Goal: Task Accomplishment & Management: Complete application form

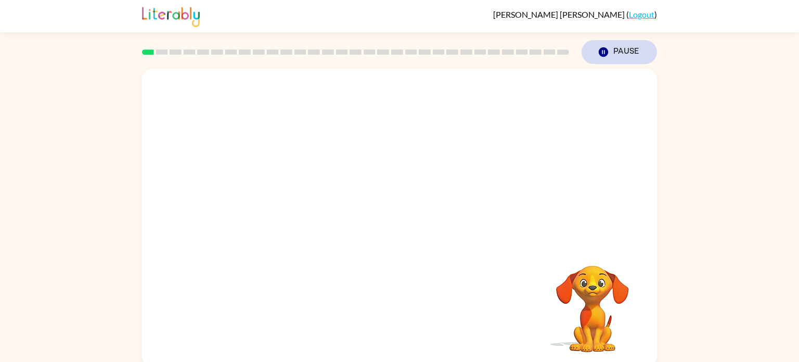
click at [604, 48] on icon "button" at bounding box center [603, 51] width 9 height 9
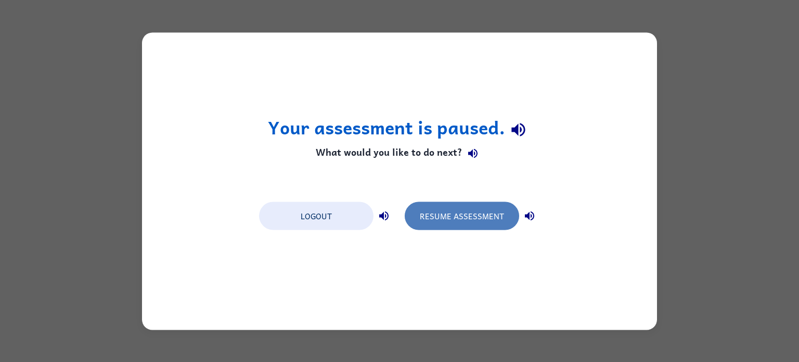
click at [436, 211] on button "Resume Assessment" at bounding box center [462, 215] width 114 height 28
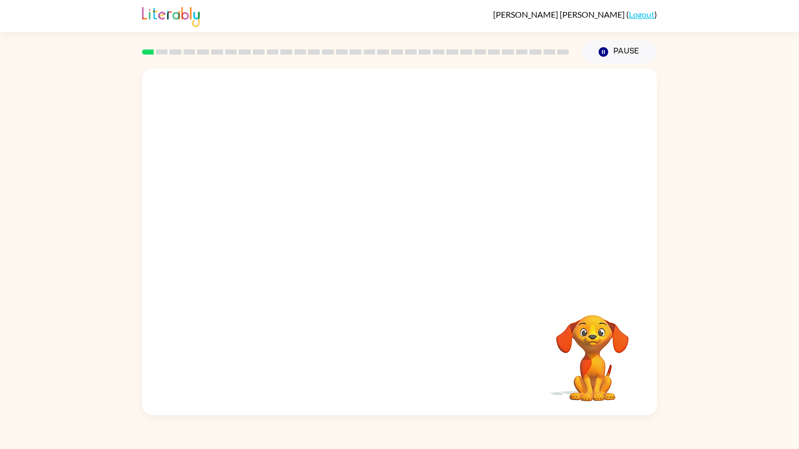
click at [242, 230] on video "Your browser must support playing .mp4 files to use Literably. Please try using…" at bounding box center [399, 181] width 515 height 225
click at [260, 236] on video "Your browser must support playing .mp4 files to use Literably. Please try using…" at bounding box center [399, 181] width 515 height 225
click at [388, 242] on button "button" at bounding box center [399, 247] width 67 height 38
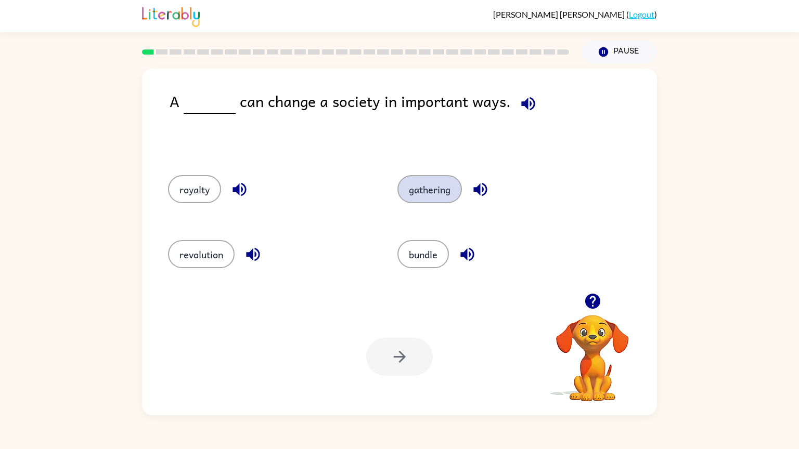
click at [422, 196] on button "gathering" at bounding box center [429, 189] width 65 height 28
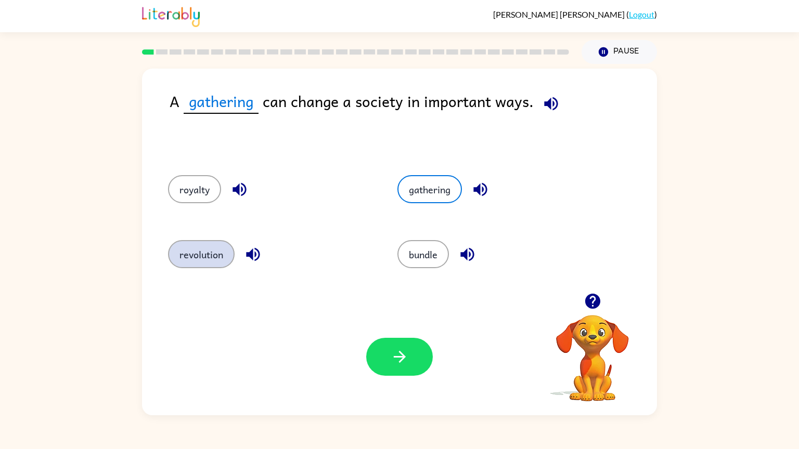
click at [173, 252] on button "revolution" at bounding box center [201, 254] width 67 height 28
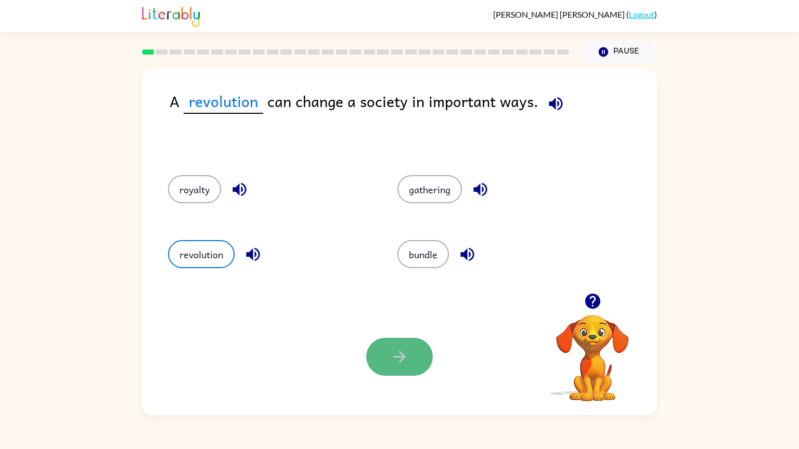
click at [399, 353] on icon "button" at bounding box center [400, 357] width 18 height 18
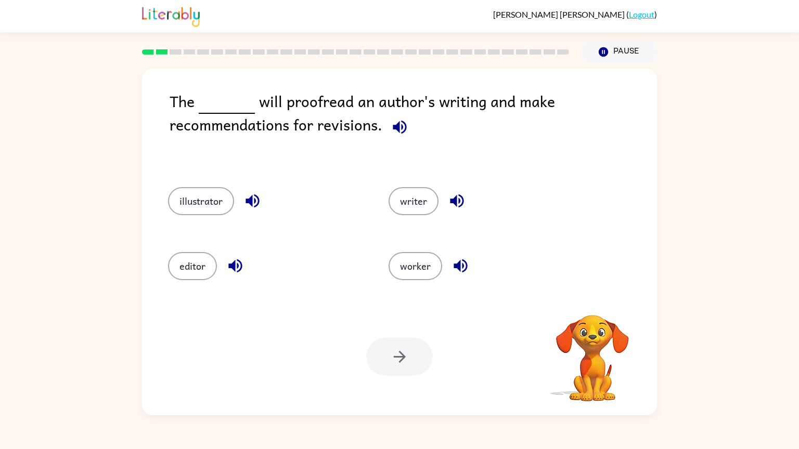
click at [394, 131] on icon "button" at bounding box center [400, 127] width 18 height 18
click at [186, 263] on button "editor" at bounding box center [192, 266] width 49 height 28
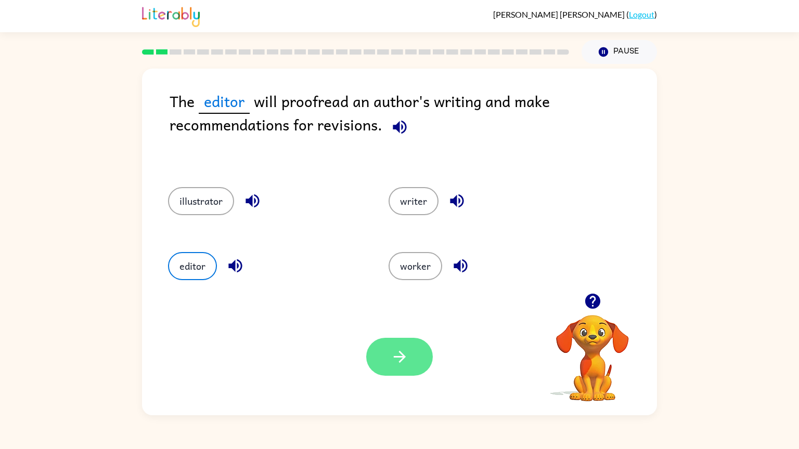
click at [398, 355] on icon "button" at bounding box center [400, 357] width 18 height 18
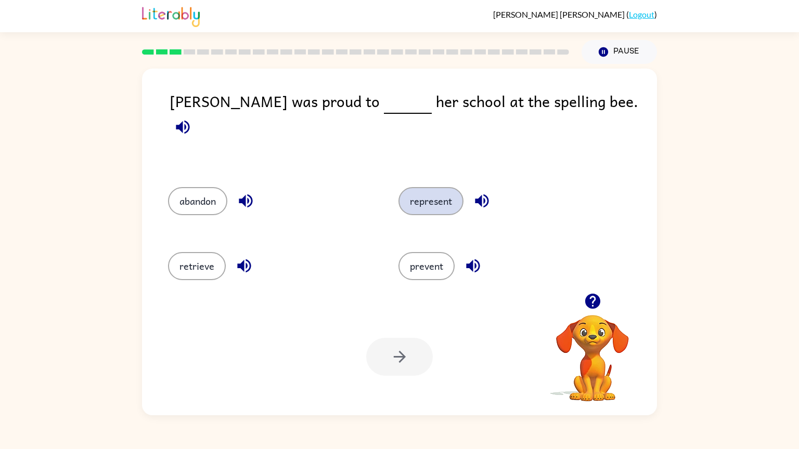
click at [430, 194] on button "represent" at bounding box center [430, 201] width 65 height 28
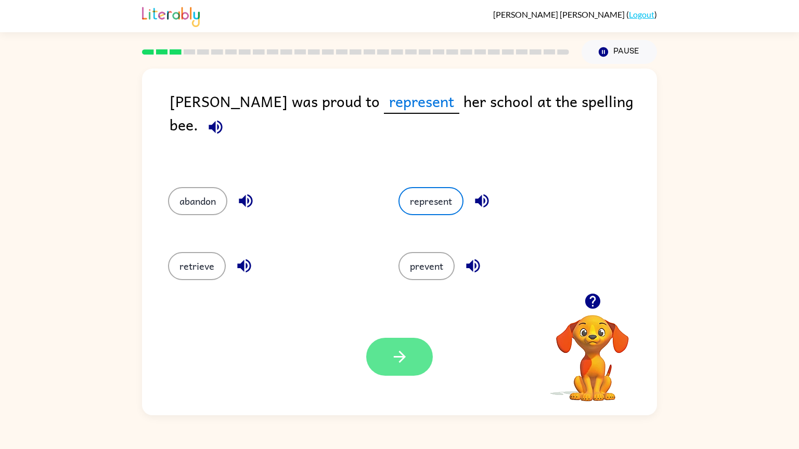
click at [398, 361] on button "button" at bounding box center [399, 357] width 67 height 38
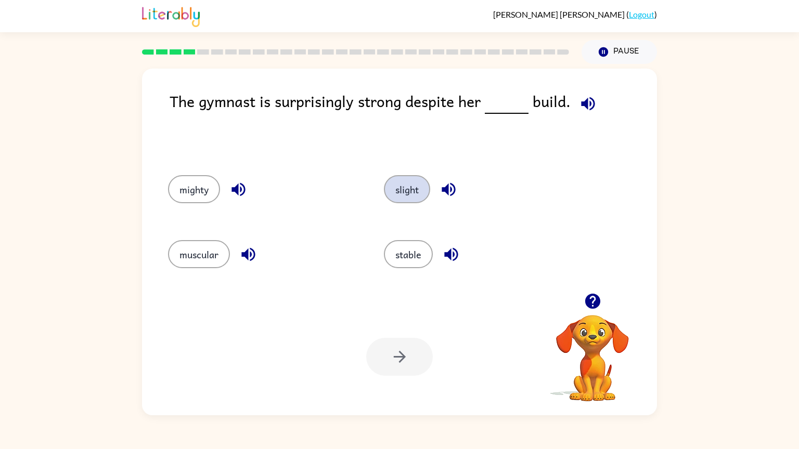
click at [419, 189] on button "slight" at bounding box center [407, 189] width 46 height 28
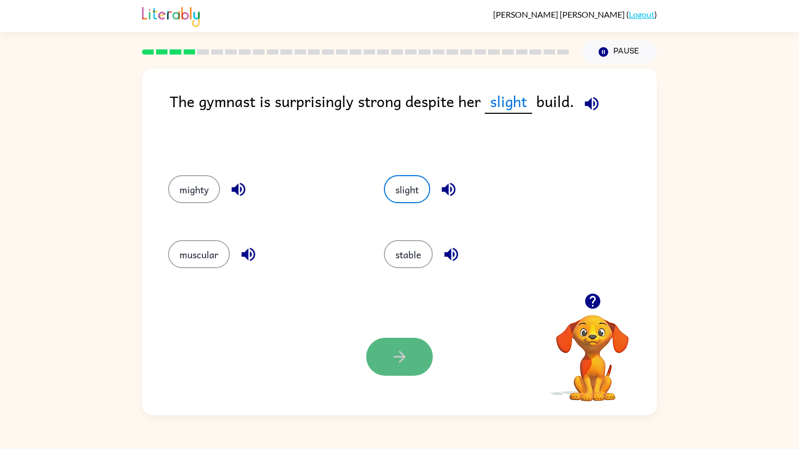
click at [405, 359] on icon "button" at bounding box center [400, 357] width 18 height 18
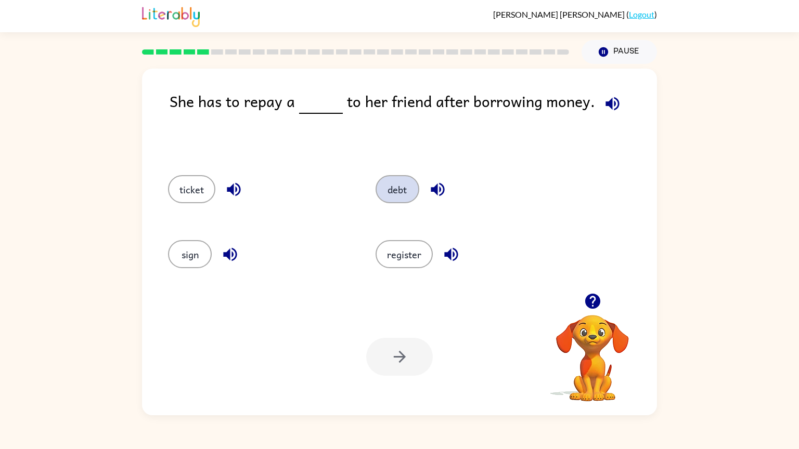
click at [392, 191] on button "debt" at bounding box center [398, 189] width 44 height 28
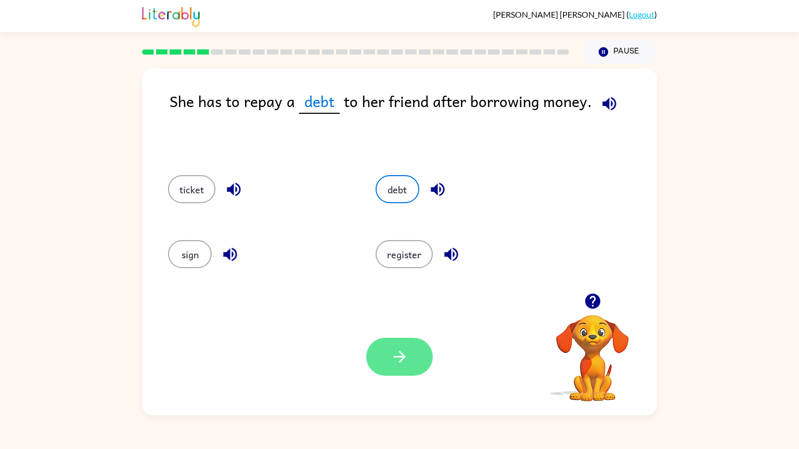
click at [400, 355] on icon "button" at bounding box center [400, 357] width 18 height 18
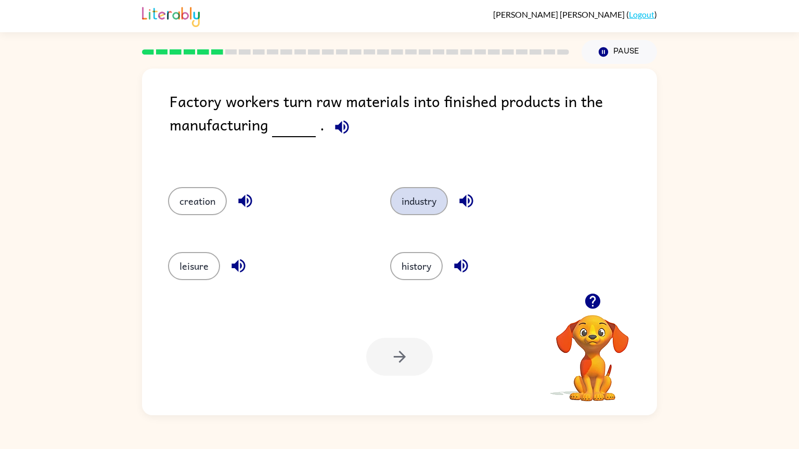
click at [421, 192] on button "industry" at bounding box center [419, 201] width 58 height 28
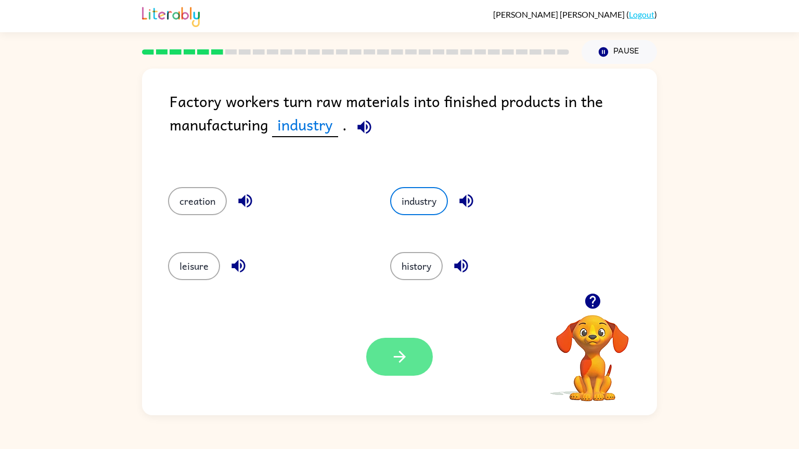
click at [389, 358] on button "button" at bounding box center [399, 357] width 67 height 38
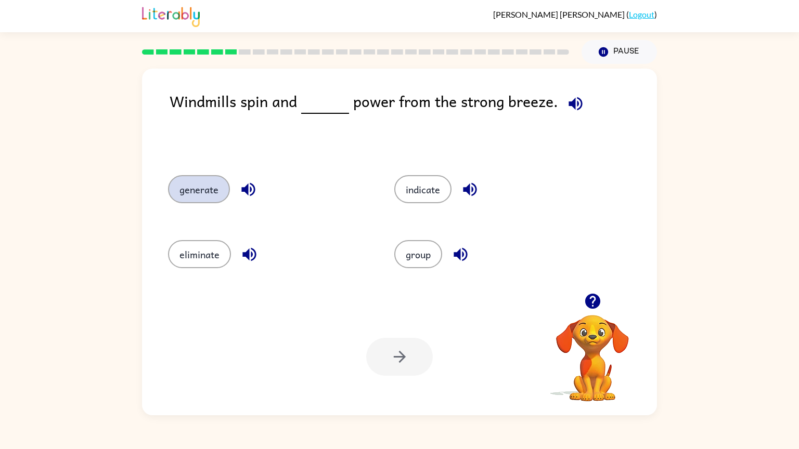
click at [186, 186] on button "generate" at bounding box center [199, 189] width 62 height 28
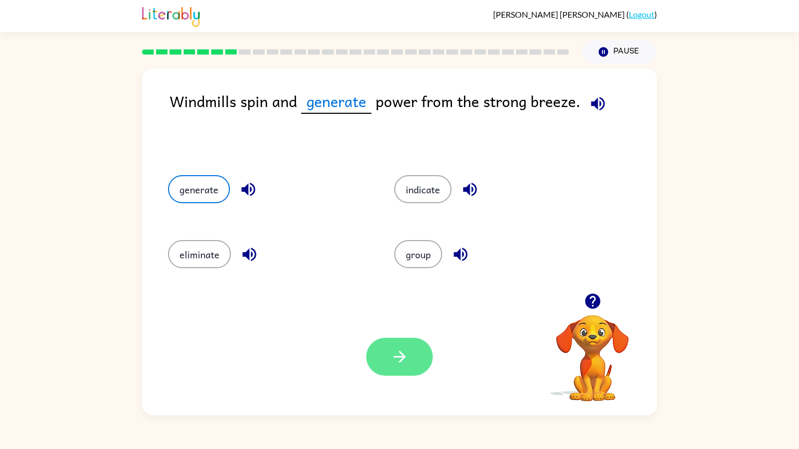
click at [387, 357] on button "button" at bounding box center [399, 357] width 67 height 38
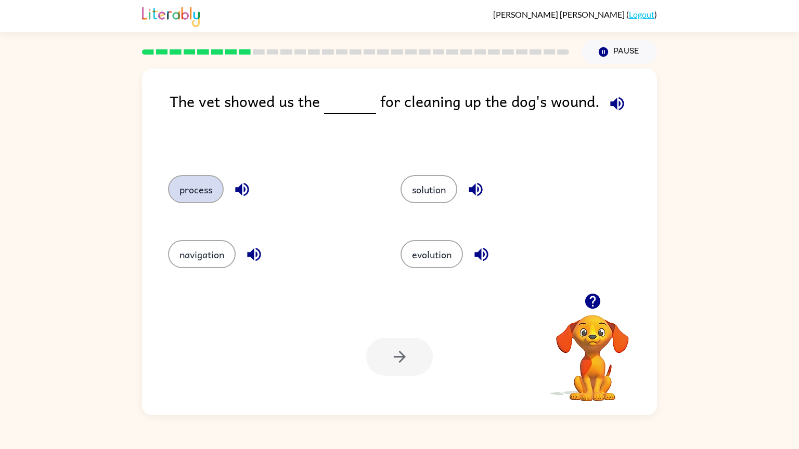
click at [195, 195] on button "process" at bounding box center [196, 189] width 56 height 28
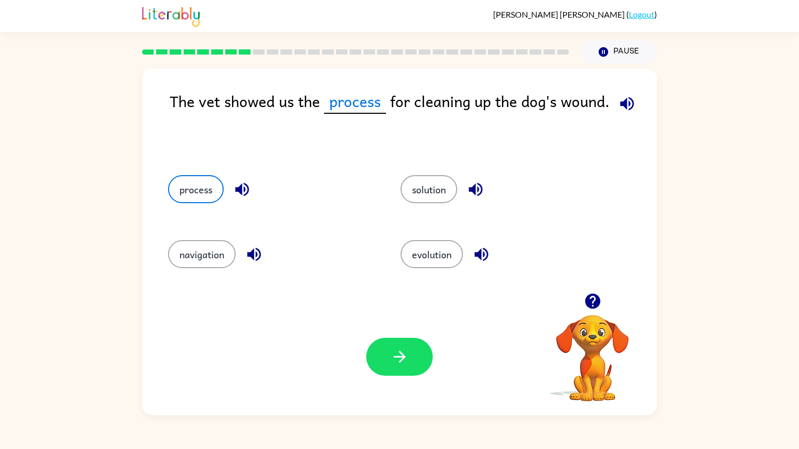
click at [408, 361] on div "Your browser must support playing .mp4 files to use Literably. Please try using…" at bounding box center [399, 357] width 515 height 117
click at [404, 361] on icon "button" at bounding box center [400, 357] width 18 height 18
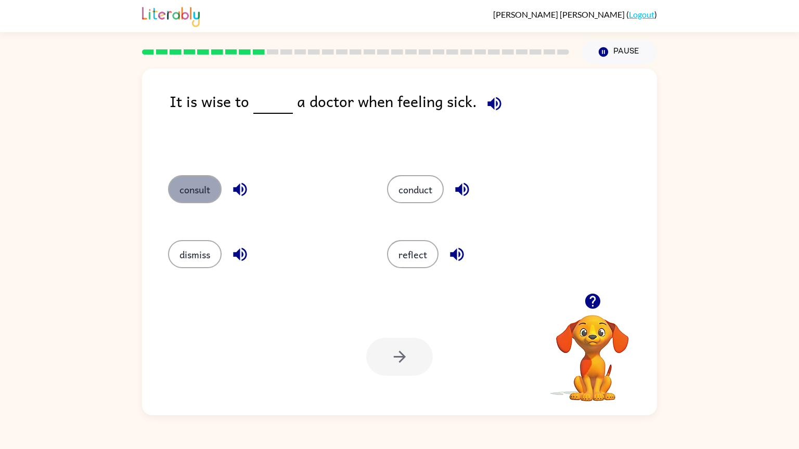
click at [196, 189] on button "consult" at bounding box center [195, 189] width 54 height 28
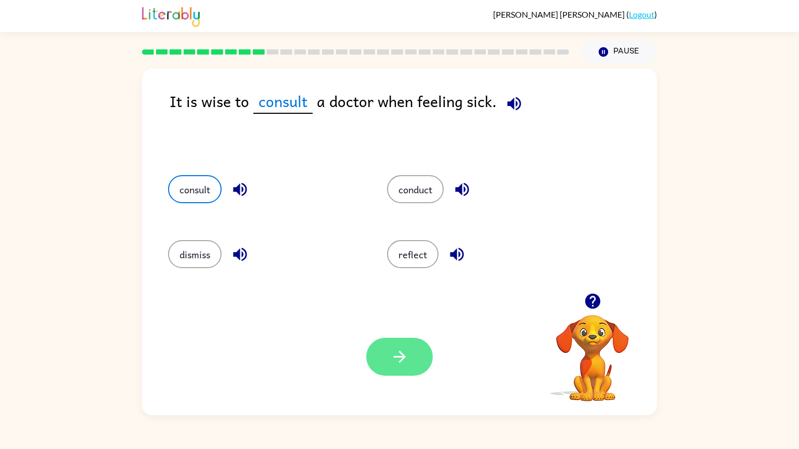
click at [382, 353] on button "button" at bounding box center [399, 357] width 67 height 38
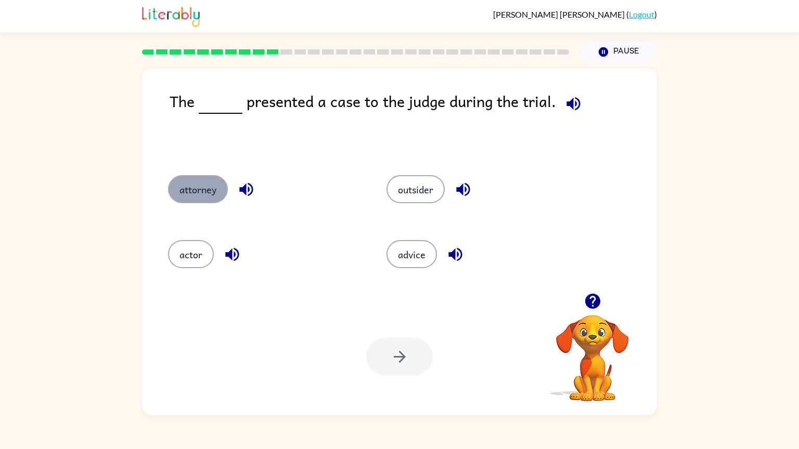
click at [196, 186] on button "attorney" at bounding box center [198, 189] width 60 height 28
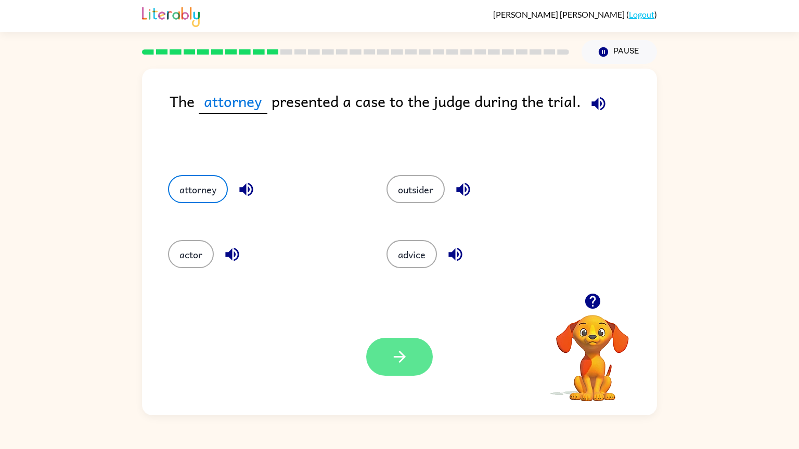
click at [396, 357] on icon "button" at bounding box center [399, 357] width 12 height 12
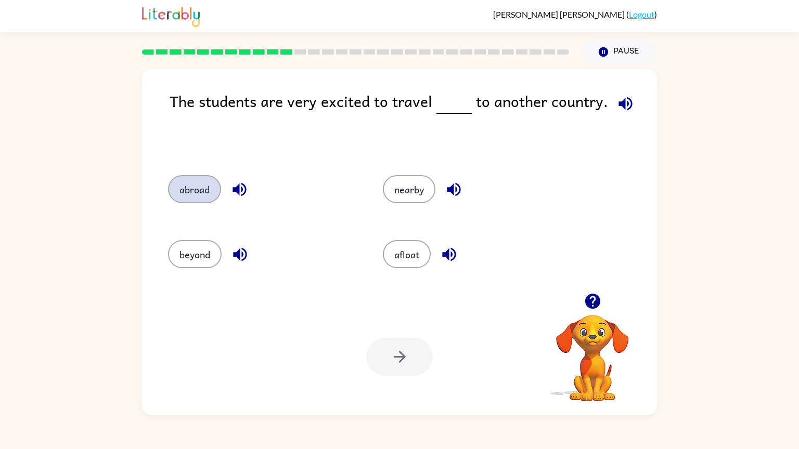
click at [191, 191] on button "abroad" at bounding box center [194, 189] width 53 height 28
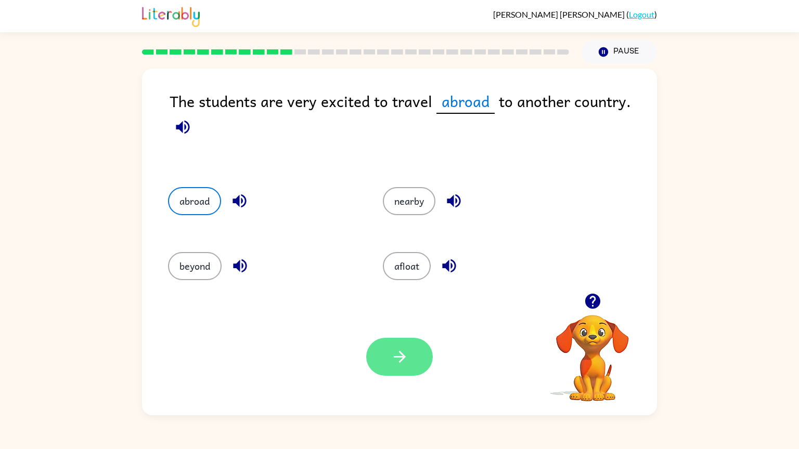
click at [403, 358] on icon "button" at bounding box center [399, 357] width 12 height 12
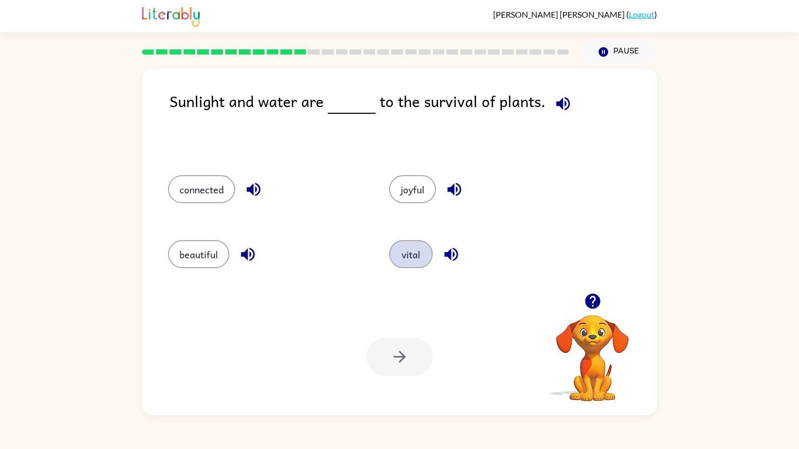
click at [414, 252] on button "vital" at bounding box center [411, 254] width 44 height 28
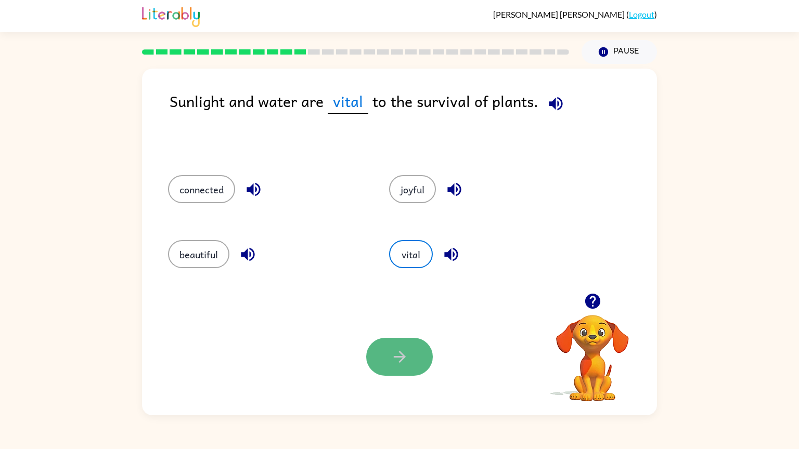
click at [386, 361] on button "button" at bounding box center [399, 357] width 67 height 38
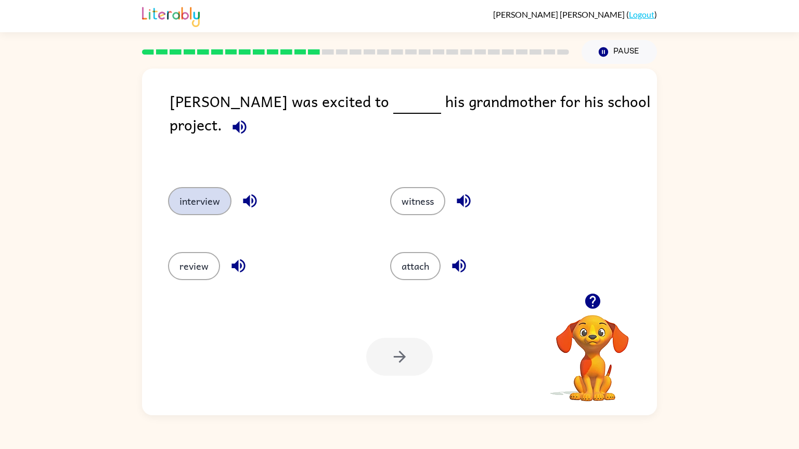
click at [200, 192] on button "interview" at bounding box center [199, 201] width 63 height 28
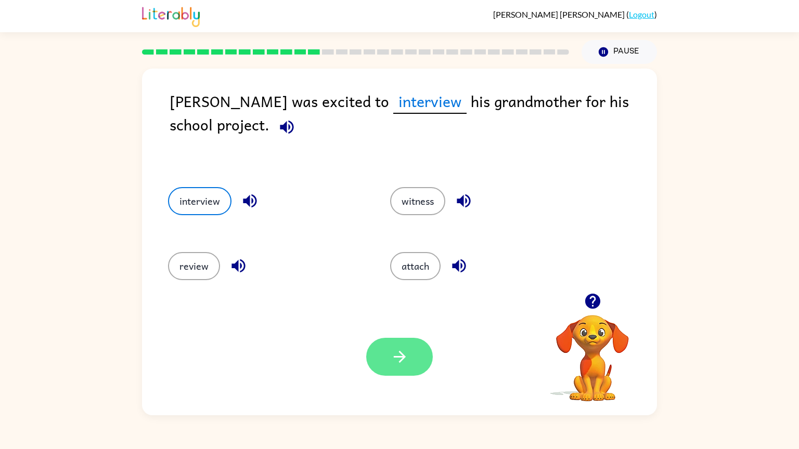
click at [387, 342] on button "button" at bounding box center [399, 357] width 67 height 38
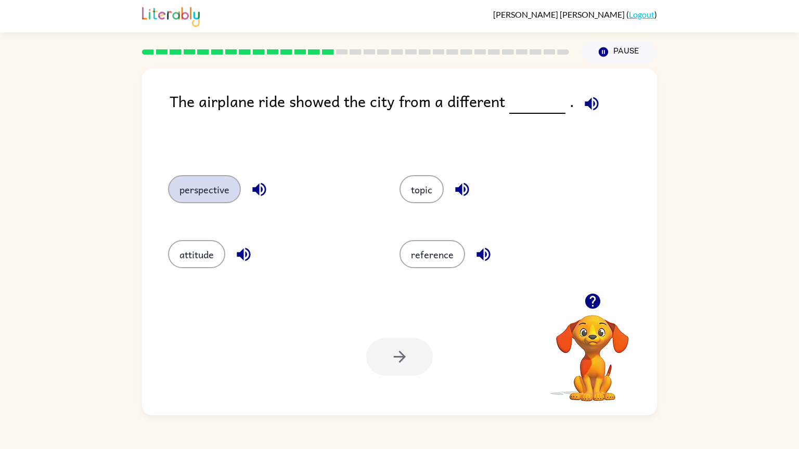
click at [200, 190] on button "perspective" at bounding box center [204, 189] width 73 height 28
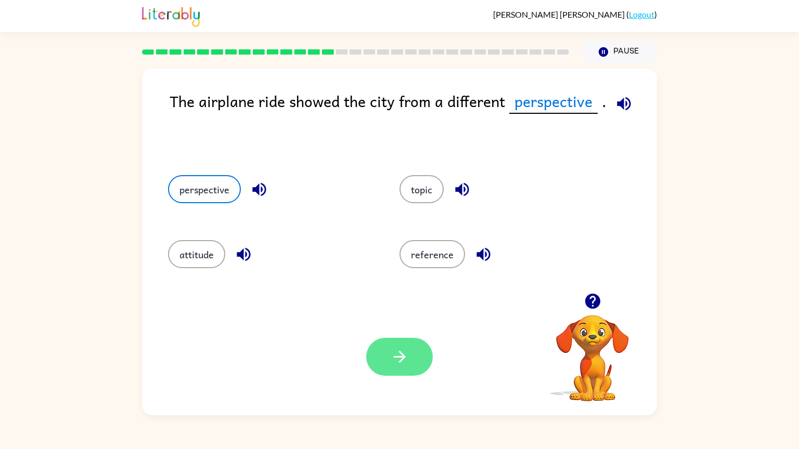
click at [402, 361] on icon "button" at bounding box center [400, 357] width 18 height 18
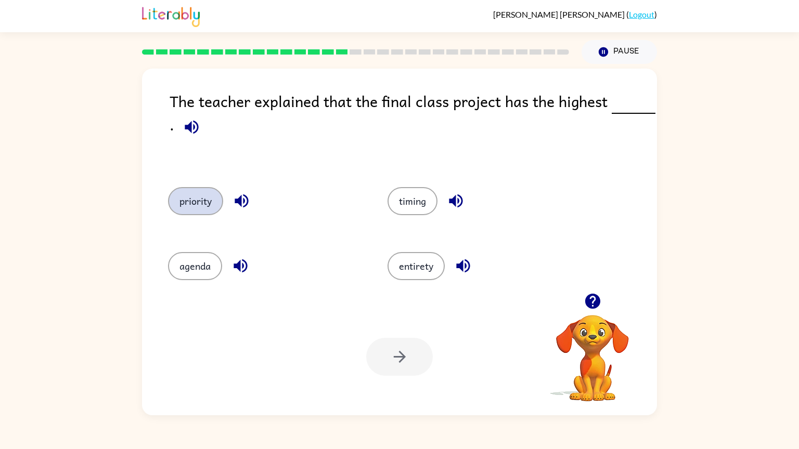
click at [196, 196] on button "priority" at bounding box center [195, 201] width 55 height 28
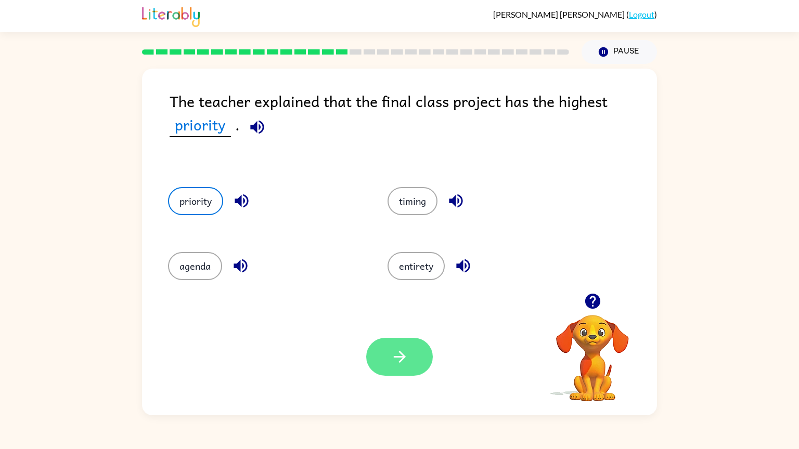
click at [382, 355] on button "button" at bounding box center [399, 357] width 67 height 38
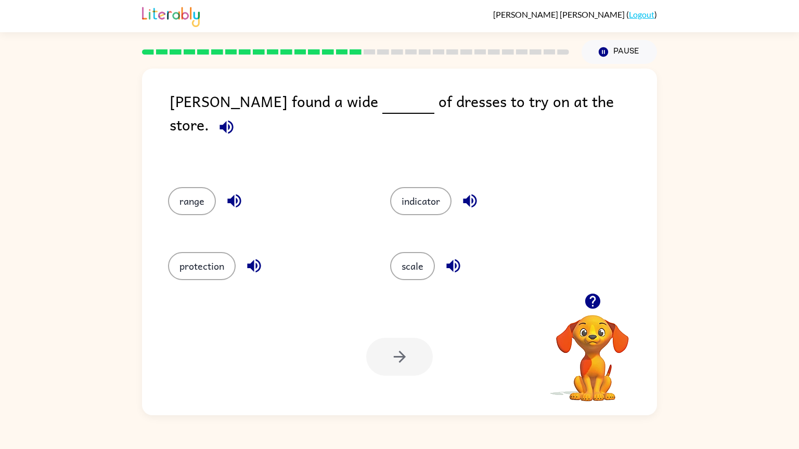
click at [171, 199] on div "range" at bounding box center [267, 201] width 198 height 28
click at [194, 203] on button "range" at bounding box center [192, 201] width 48 height 28
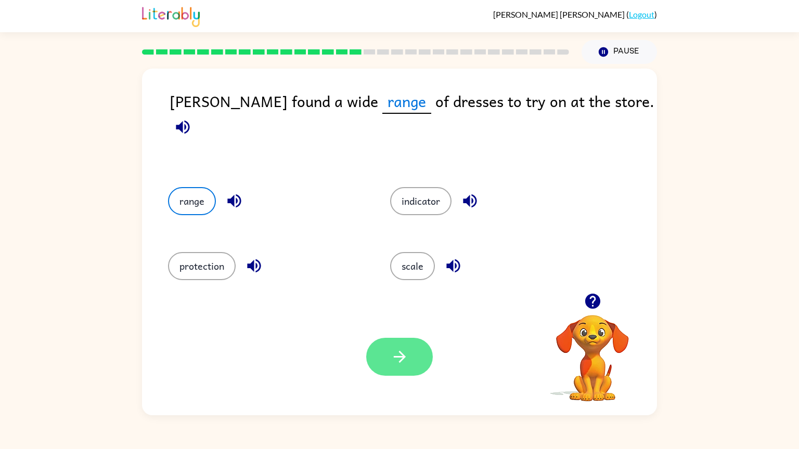
click at [402, 361] on button "button" at bounding box center [399, 357] width 67 height 38
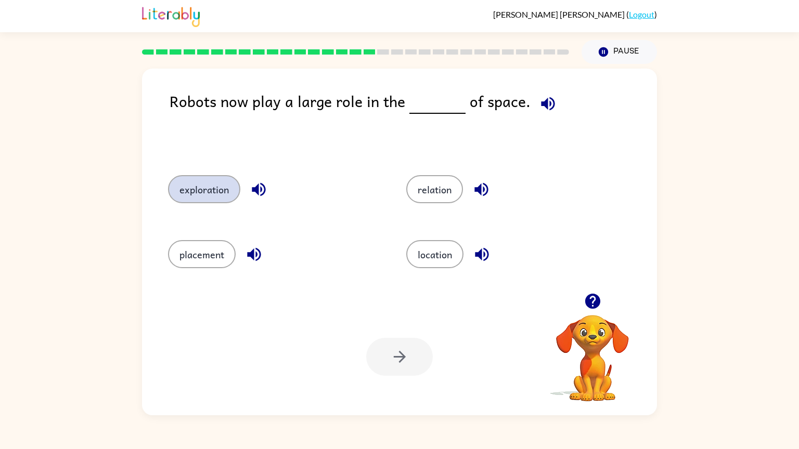
click at [214, 195] on button "exploration" at bounding box center [204, 189] width 72 height 28
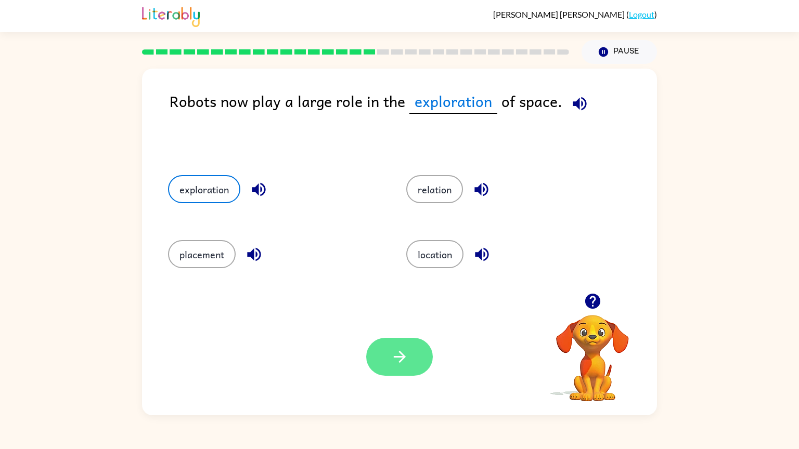
click at [400, 358] on icon "button" at bounding box center [400, 357] width 18 height 18
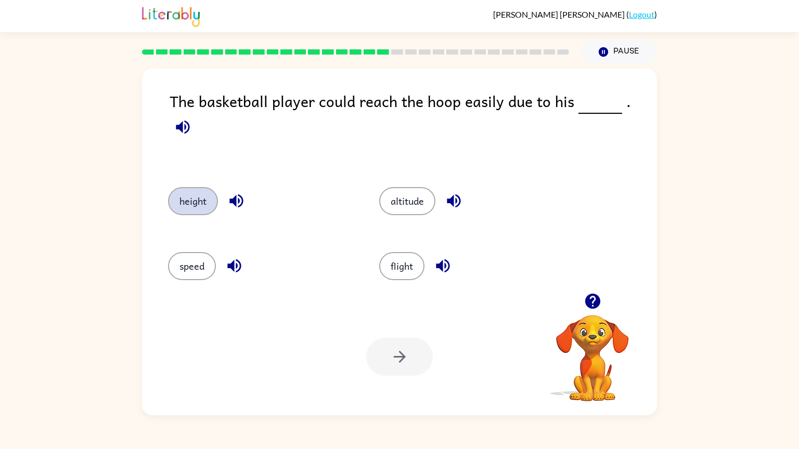
click at [209, 187] on button "height" at bounding box center [193, 201] width 50 height 28
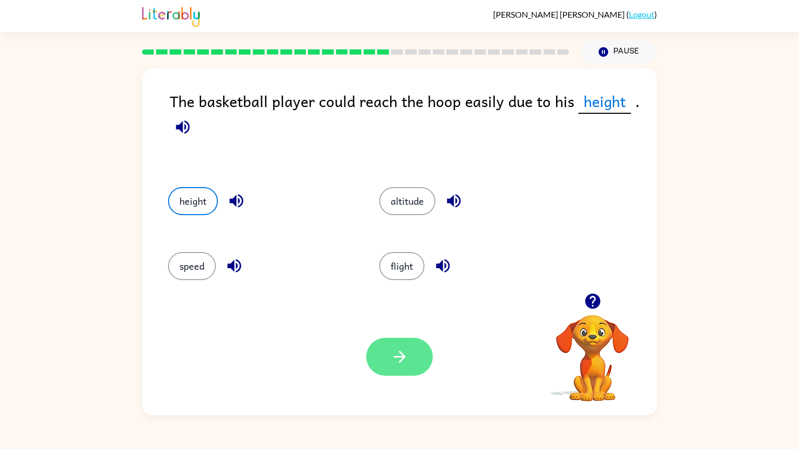
click at [379, 361] on button "button" at bounding box center [399, 357] width 67 height 38
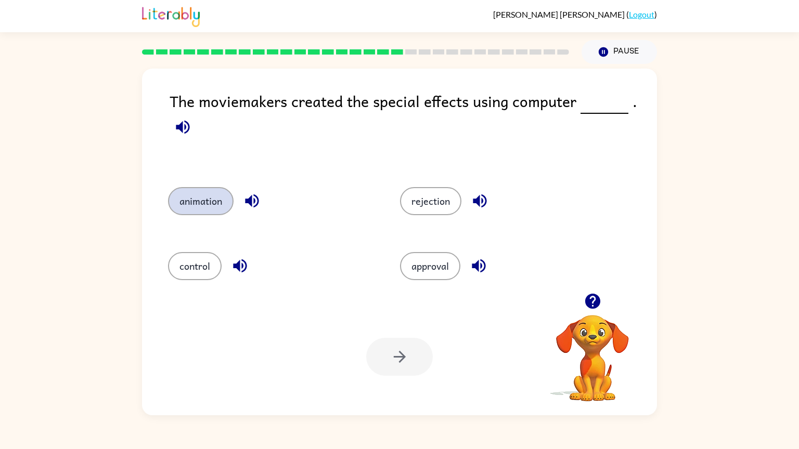
click at [213, 207] on button "animation" at bounding box center [201, 201] width 66 height 28
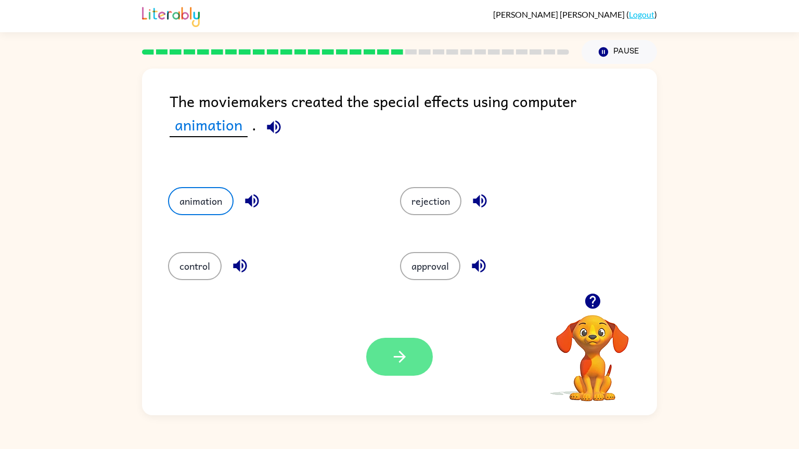
click at [397, 351] on icon "button" at bounding box center [400, 357] width 18 height 18
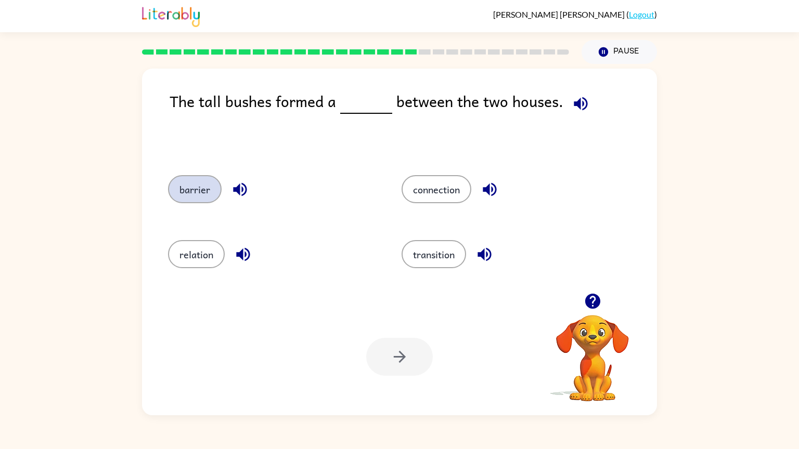
click at [195, 197] on button "barrier" at bounding box center [195, 189] width 54 height 28
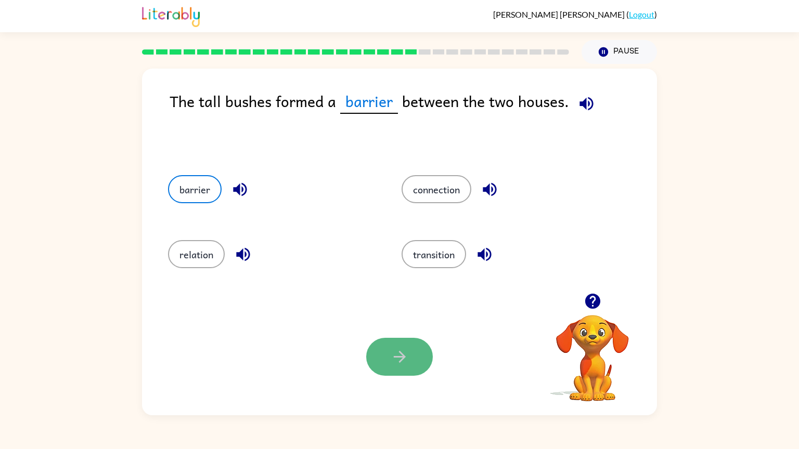
click at [389, 345] on button "button" at bounding box center [399, 357] width 67 height 38
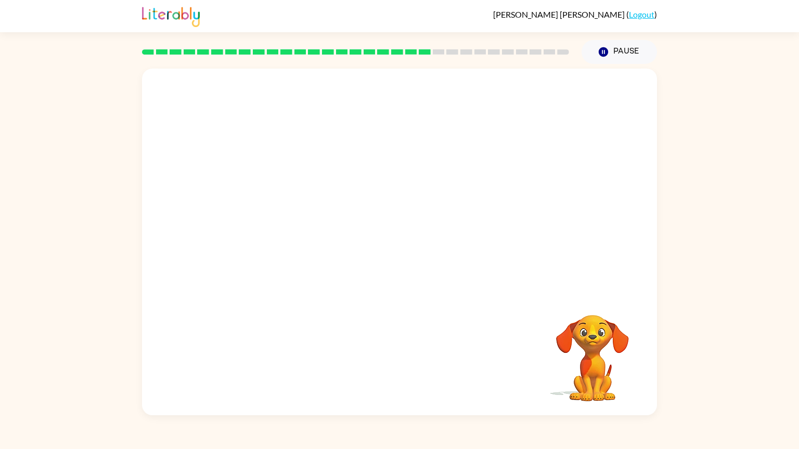
click at [274, 251] on video "Your browser must support playing .mp4 files to use Literably. Please try using…" at bounding box center [399, 181] width 515 height 225
click at [279, 257] on video "Your browser must support playing .mp4 files to use Literably. Please try using…" at bounding box center [399, 181] width 515 height 225
click at [421, 246] on button "button" at bounding box center [399, 247] width 67 height 38
click at [421, 246] on div at bounding box center [399, 247] width 67 height 38
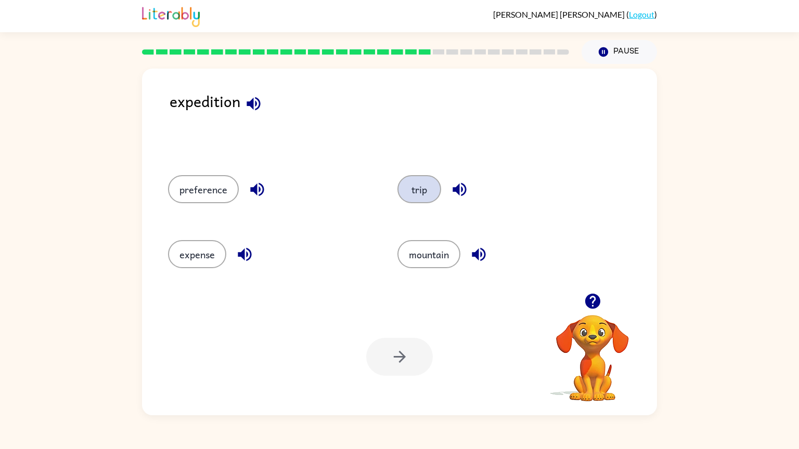
click at [432, 182] on button "trip" at bounding box center [419, 189] width 44 height 28
click at [398, 361] on icon "button" at bounding box center [400, 357] width 18 height 18
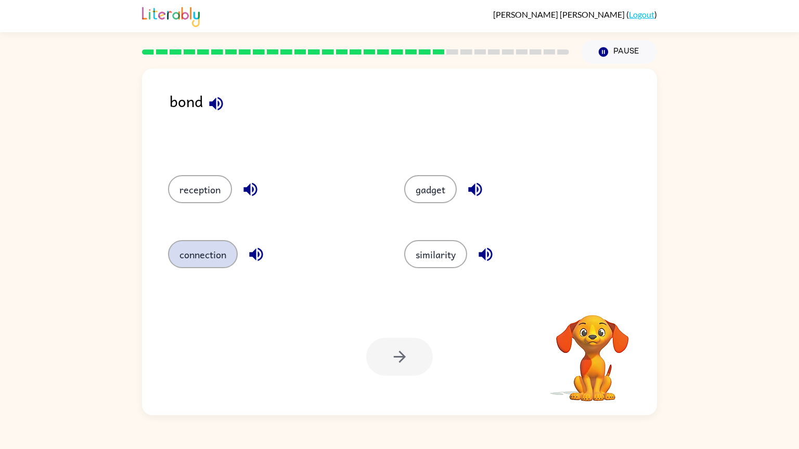
click at [201, 253] on button "connection" at bounding box center [203, 254] width 70 height 28
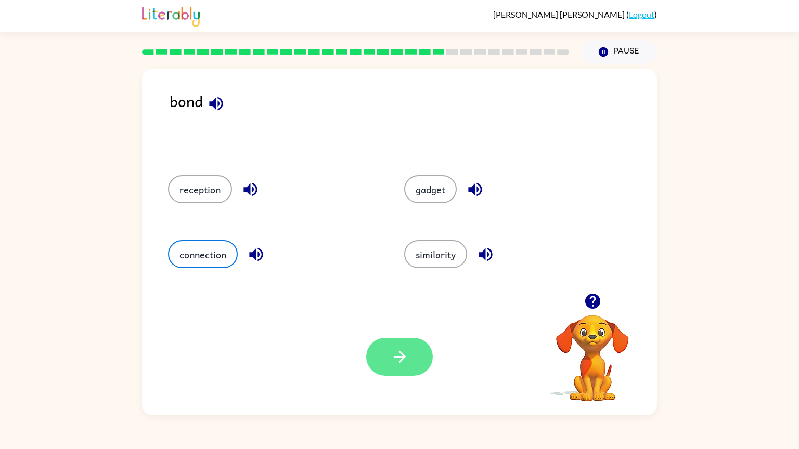
click at [394, 350] on icon "button" at bounding box center [400, 357] width 18 height 18
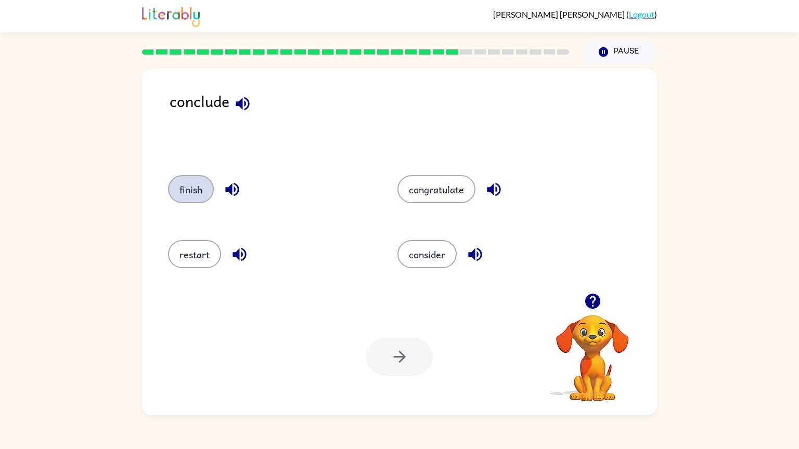
click at [191, 189] on button "finish" at bounding box center [191, 189] width 46 height 28
click at [404, 356] on icon "button" at bounding box center [400, 357] width 18 height 18
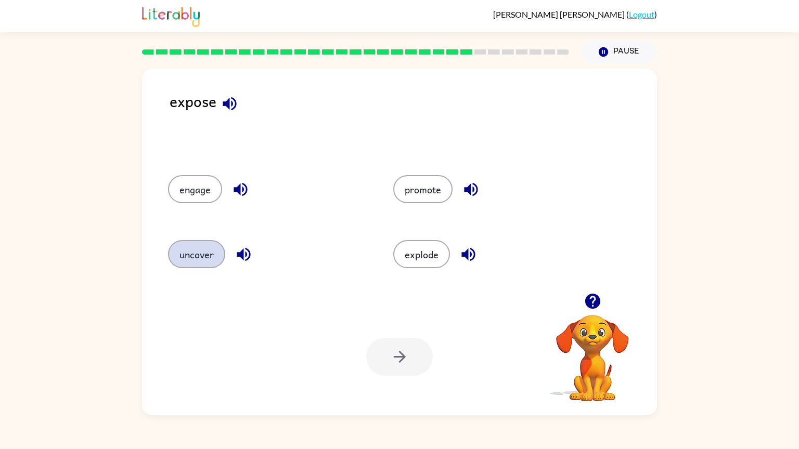
click at [194, 267] on button "uncover" at bounding box center [196, 254] width 57 height 28
click at [391, 353] on icon "button" at bounding box center [400, 357] width 18 height 18
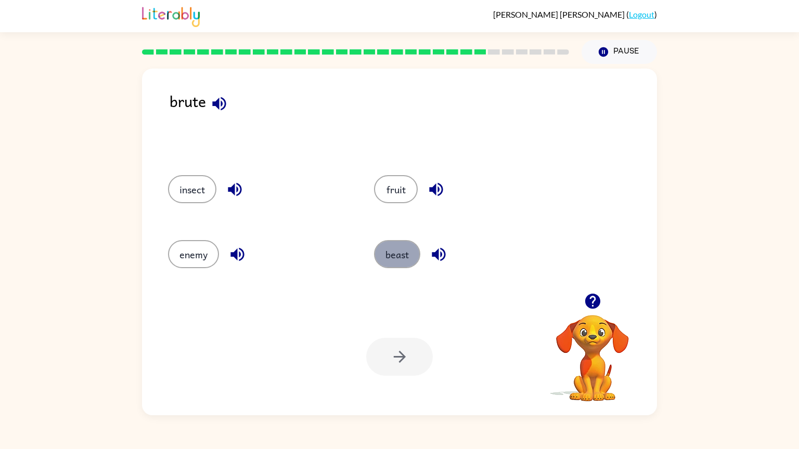
click at [399, 249] on button "beast" at bounding box center [397, 254] width 46 height 28
click at [423, 356] on button "button" at bounding box center [399, 357] width 67 height 38
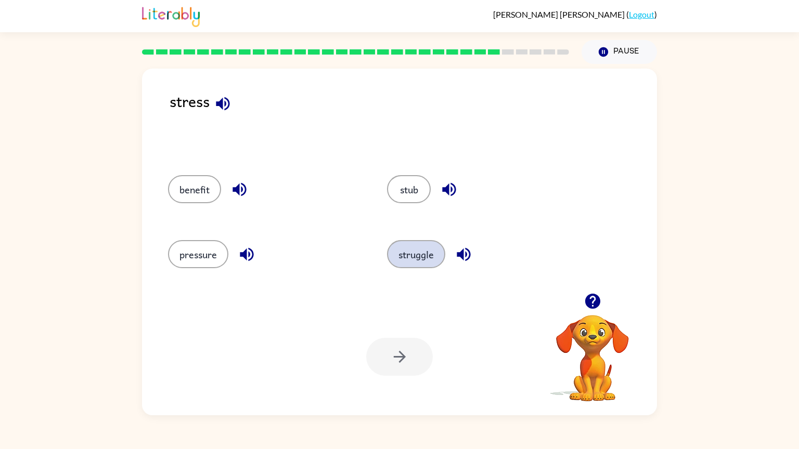
click at [432, 259] on button "struggle" at bounding box center [416, 254] width 58 height 28
click at [413, 360] on button "button" at bounding box center [399, 357] width 67 height 38
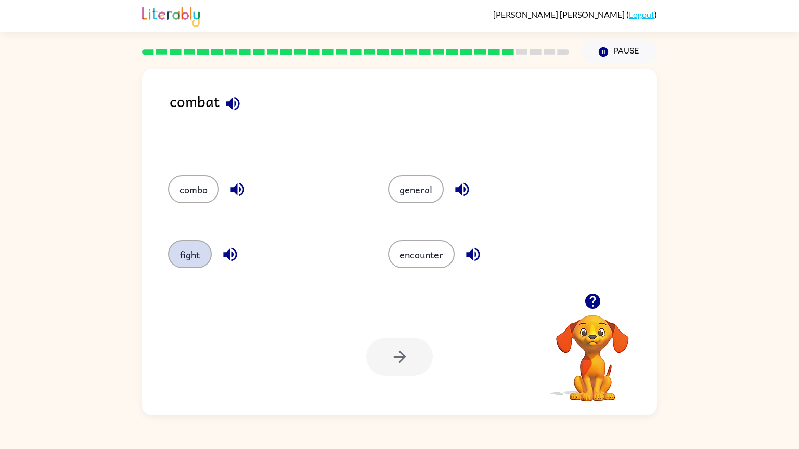
click at [180, 260] on button "fight" at bounding box center [190, 254] width 44 height 28
click at [402, 354] on icon "button" at bounding box center [399, 357] width 12 height 12
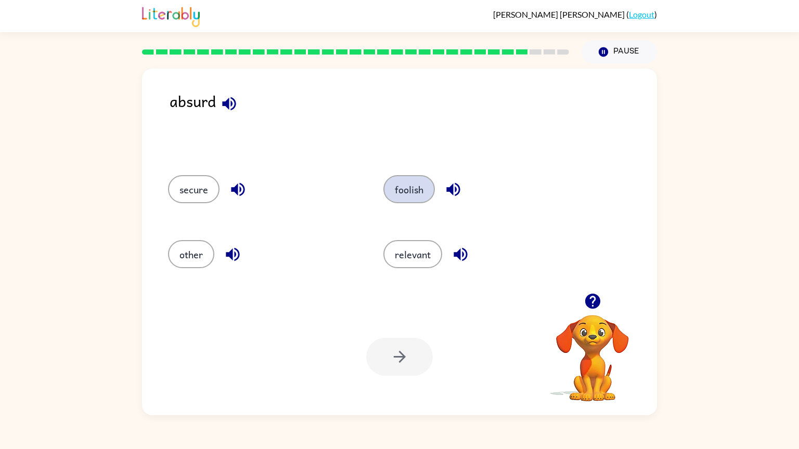
click at [422, 189] on button "foolish" at bounding box center [409, 189] width 52 height 28
click at [406, 349] on icon "button" at bounding box center [400, 357] width 18 height 18
click at [403, 183] on button "combine" at bounding box center [414, 189] width 59 height 28
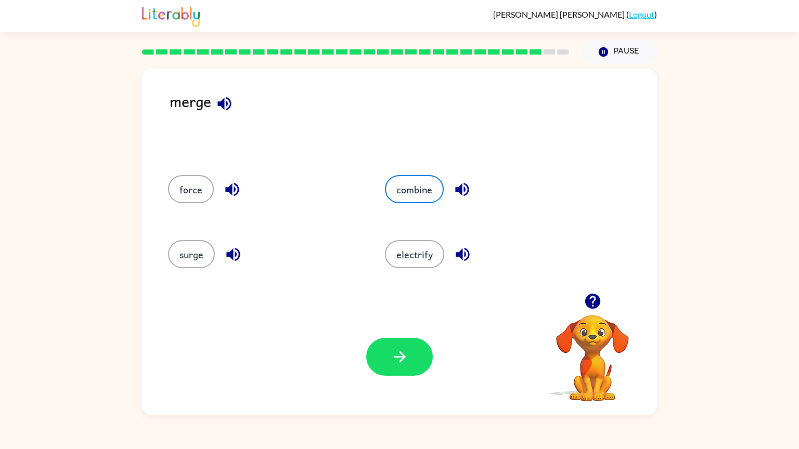
click at [391, 336] on div "Your browser must support playing .mp4 files to use Literably. Please try using…" at bounding box center [399, 357] width 515 height 117
click at [393, 357] on icon "button" at bounding box center [400, 357] width 18 height 18
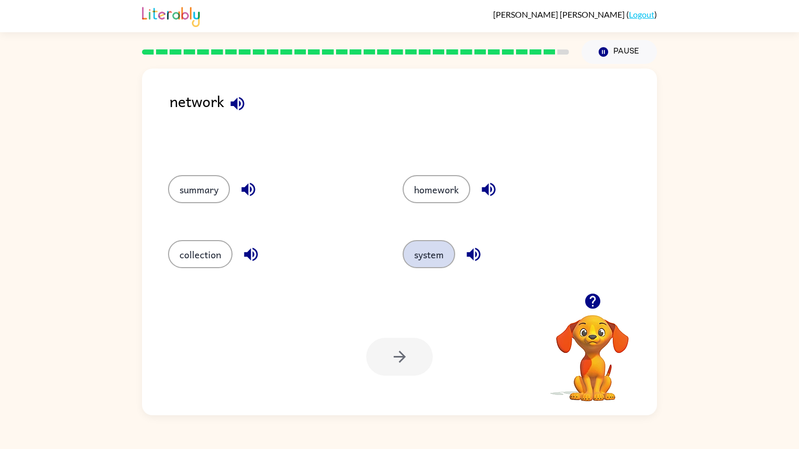
click at [436, 254] on button "system" at bounding box center [429, 254] width 53 height 28
click at [419, 360] on button "button" at bounding box center [399, 357] width 67 height 38
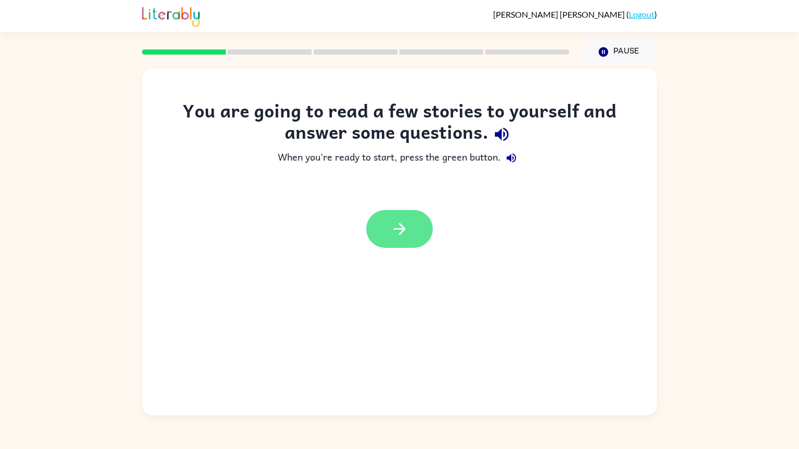
click at [402, 234] on icon "button" at bounding box center [400, 229] width 18 height 18
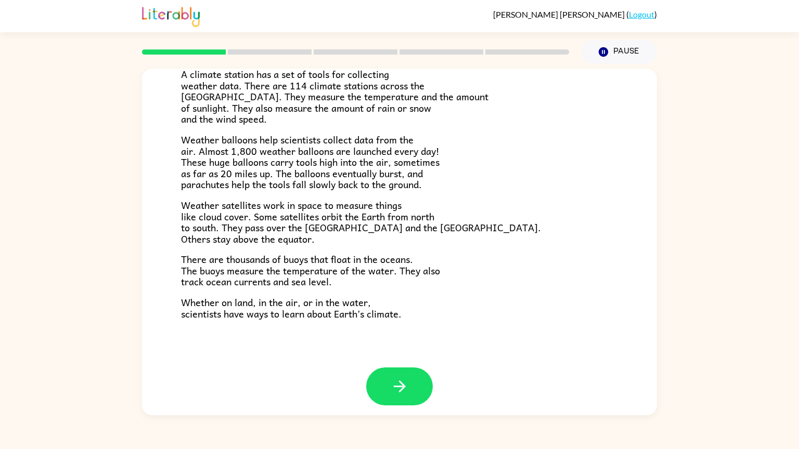
scroll to position [241, 0]
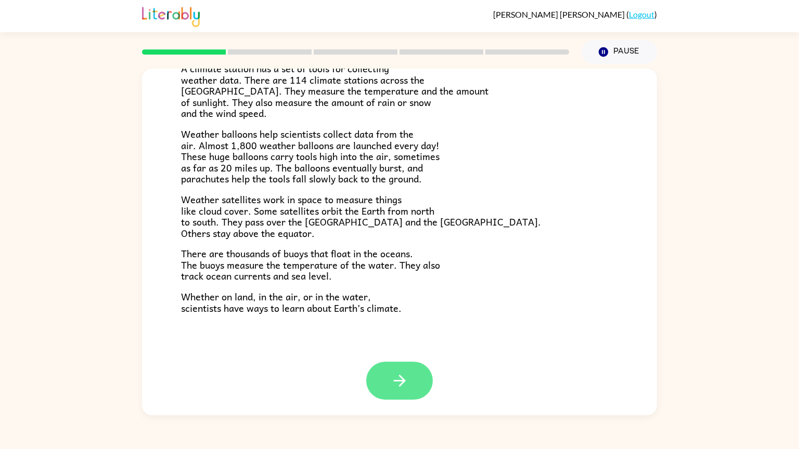
click at [407, 385] on icon "button" at bounding box center [400, 381] width 18 height 18
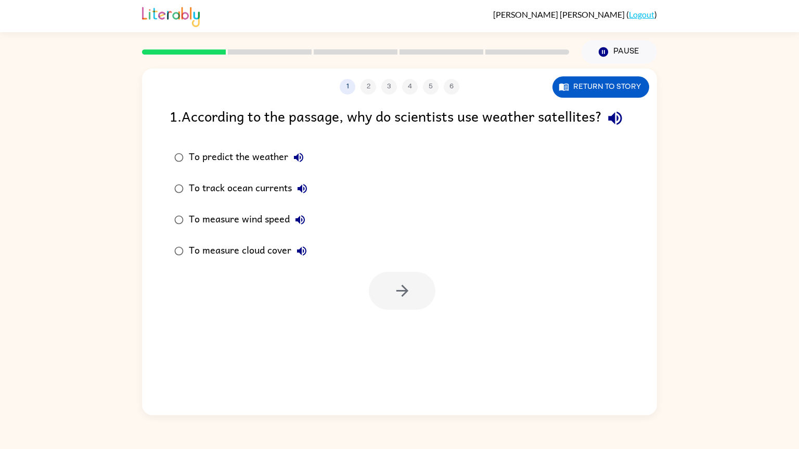
scroll to position [0, 0]
click at [580, 85] on button "Return to story" at bounding box center [600, 86] width 97 height 21
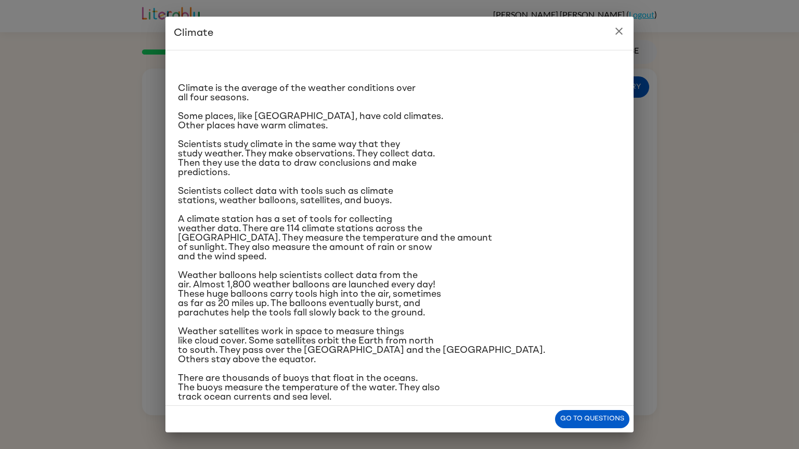
scroll to position [35, 0]
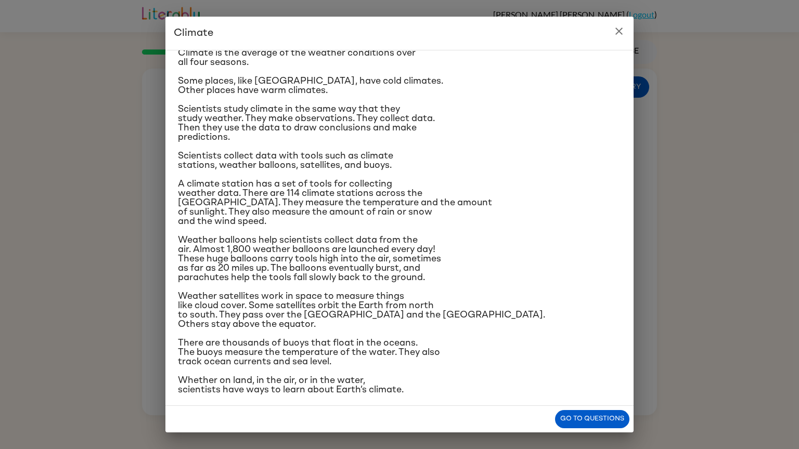
click at [617, 34] on icon "close" at bounding box center [619, 31] width 12 height 12
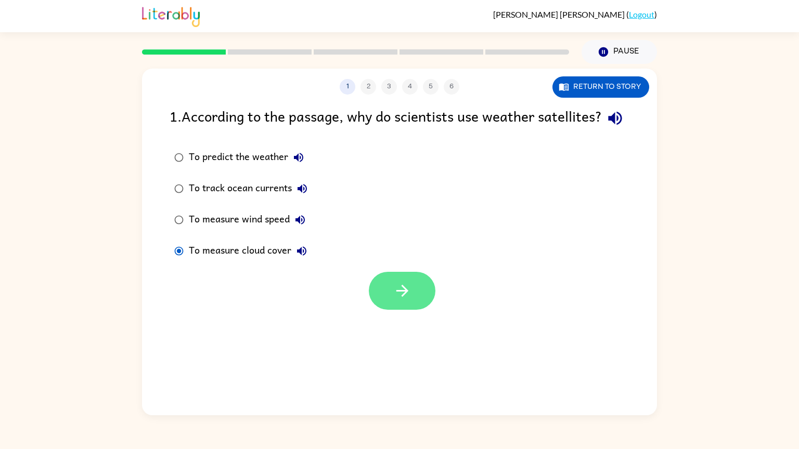
click at [404, 300] on icon "button" at bounding box center [402, 291] width 18 height 18
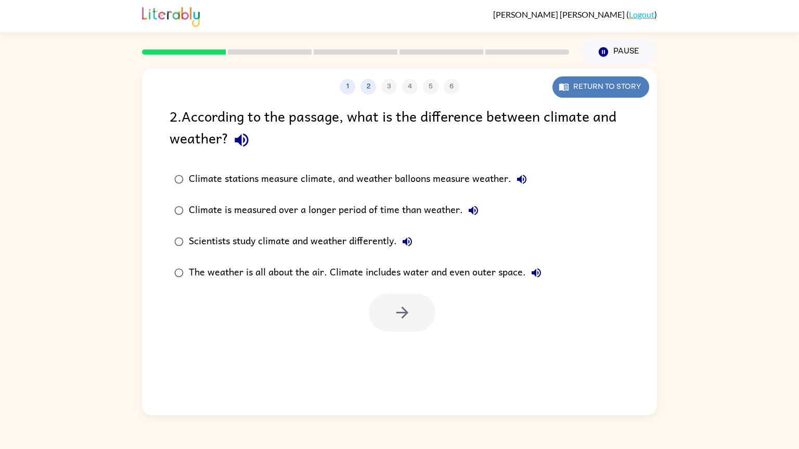
click at [622, 83] on button "Return to story" at bounding box center [600, 86] width 97 height 21
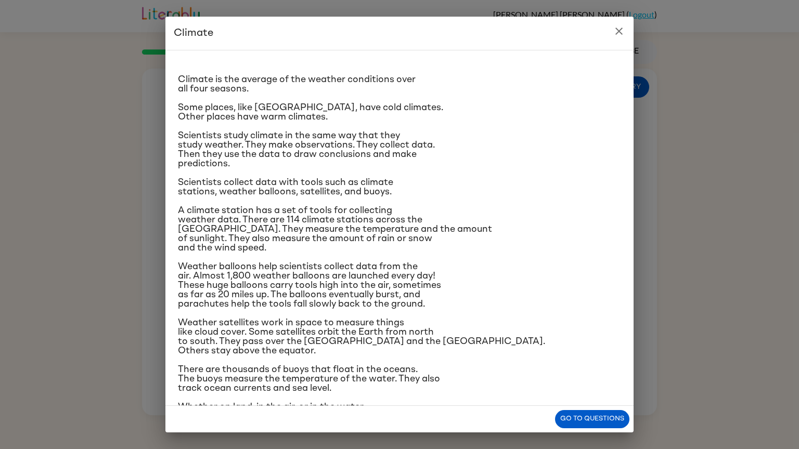
scroll to position [0, 0]
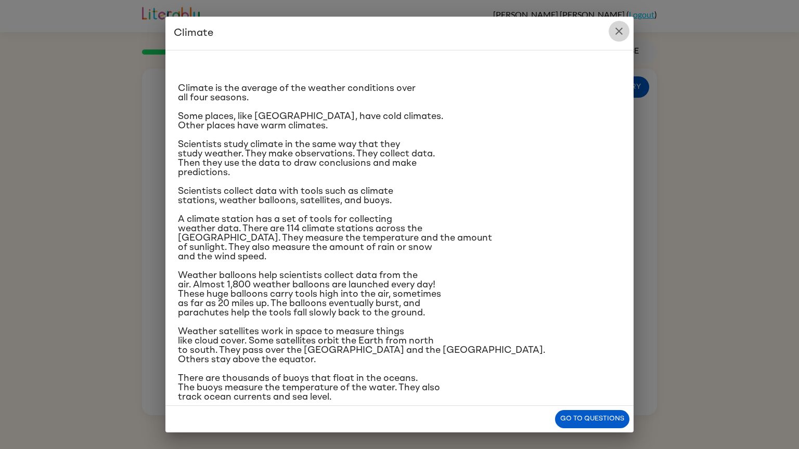
click at [616, 30] on icon "close" at bounding box center [619, 31] width 12 height 12
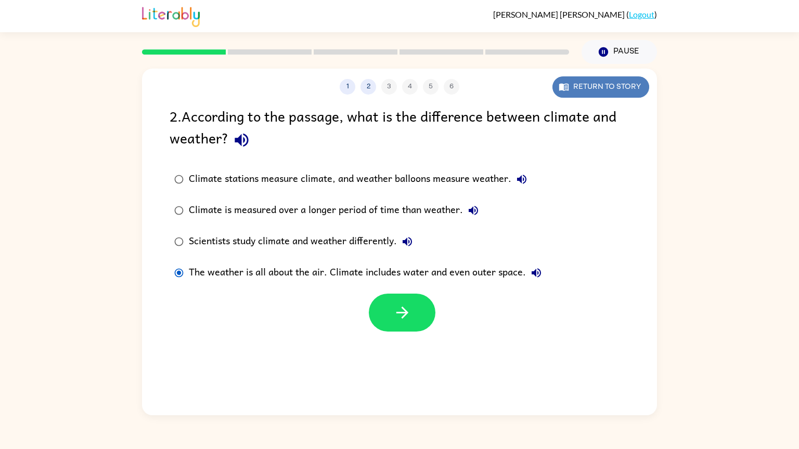
click at [580, 89] on button "Return to story" at bounding box center [600, 86] width 97 height 21
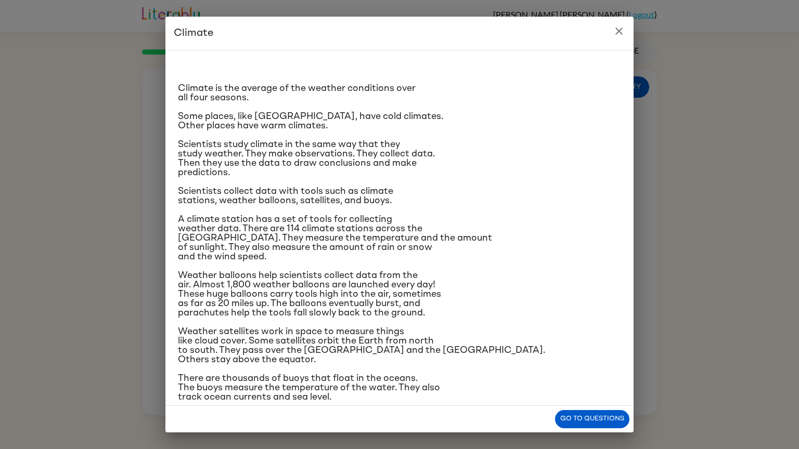
click at [619, 27] on icon "close" at bounding box center [619, 31] width 12 height 12
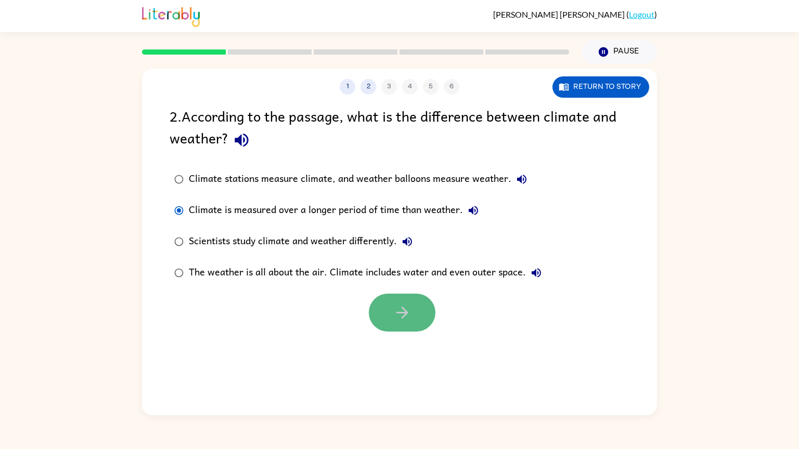
click at [413, 315] on button "button" at bounding box center [402, 313] width 67 height 38
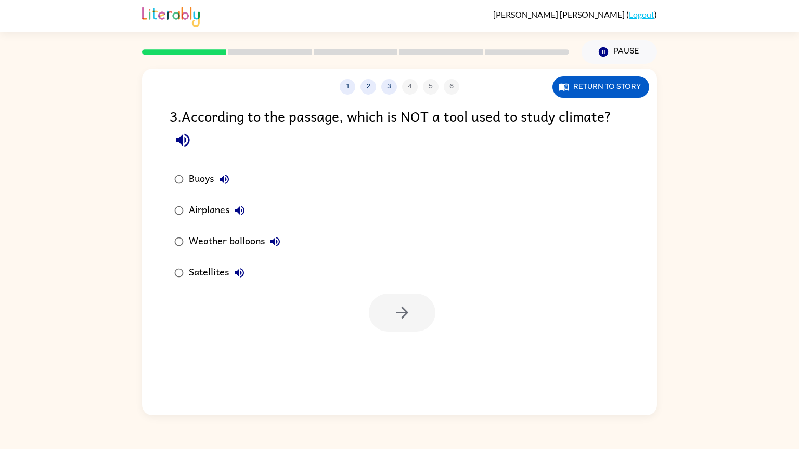
click at [189, 217] on div "Airplanes" at bounding box center [219, 210] width 61 height 21
click at [415, 310] on button "button" at bounding box center [402, 313] width 67 height 38
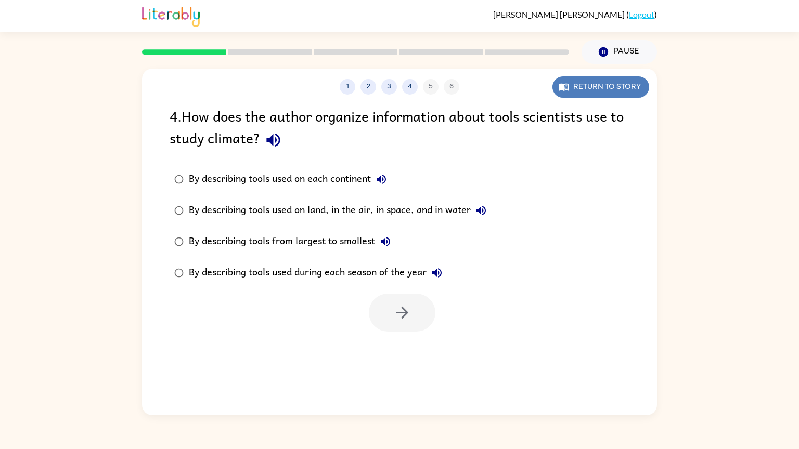
click at [592, 91] on button "Return to story" at bounding box center [600, 86] width 97 height 21
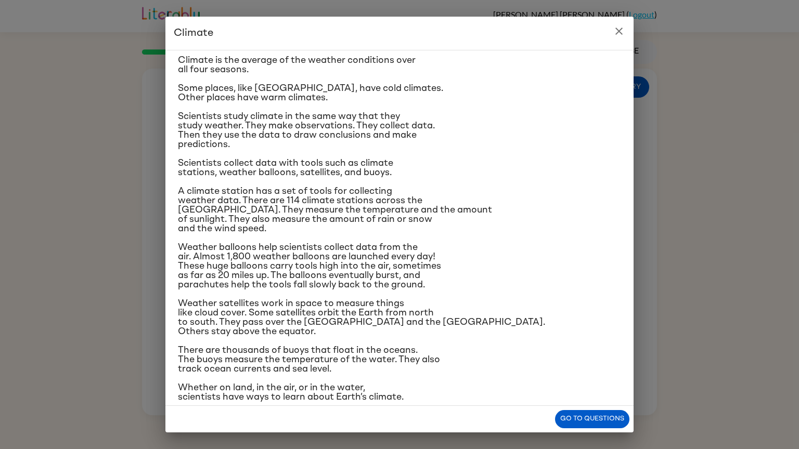
scroll to position [35, 0]
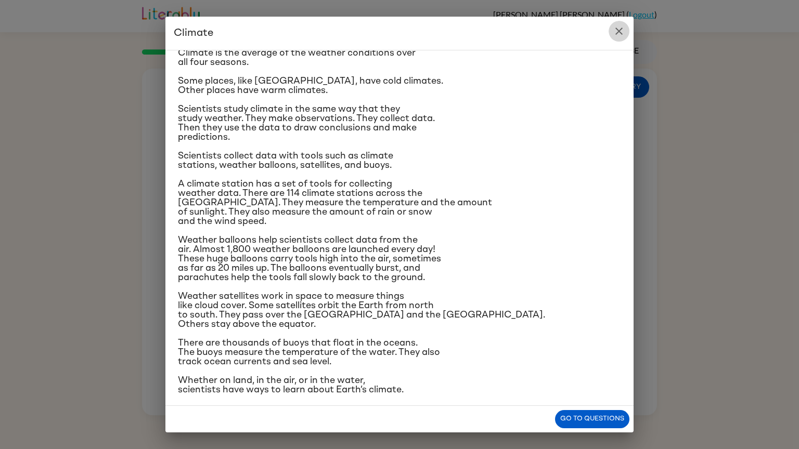
click at [620, 40] on button "close" at bounding box center [619, 31] width 21 height 21
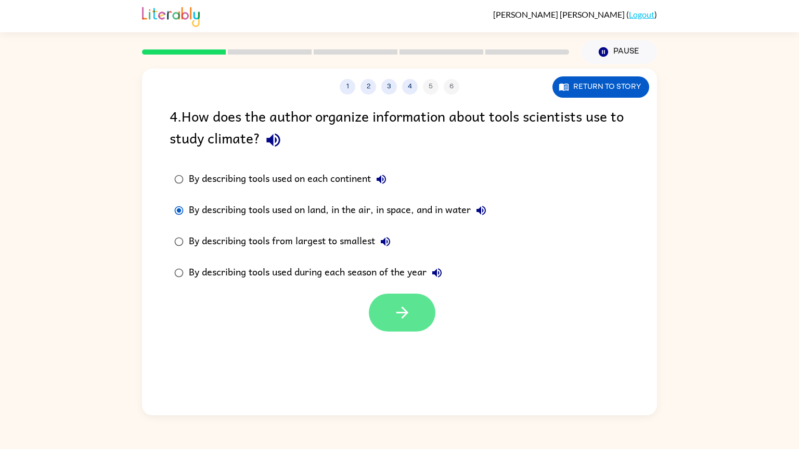
click at [406, 325] on button "button" at bounding box center [402, 313] width 67 height 38
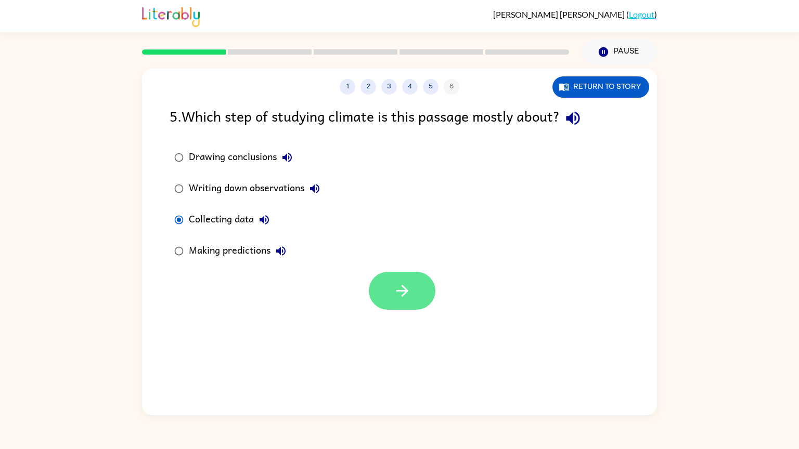
click at [398, 291] on icon "button" at bounding box center [402, 291] width 12 height 12
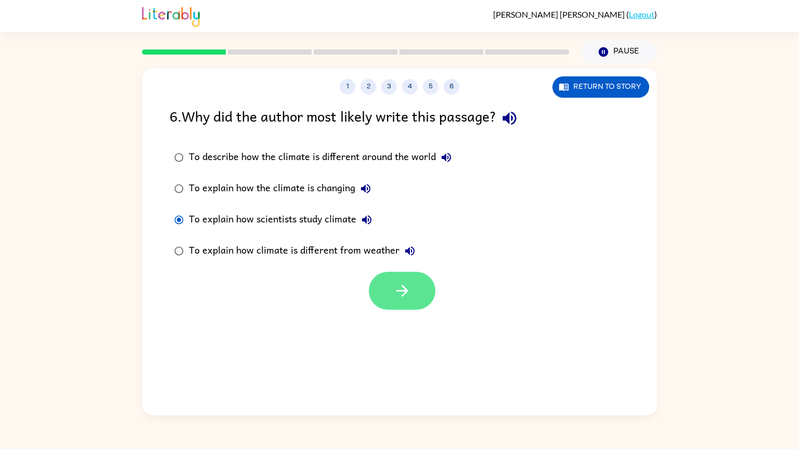
click at [420, 298] on button "button" at bounding box center [402, 291] width 67 height 38
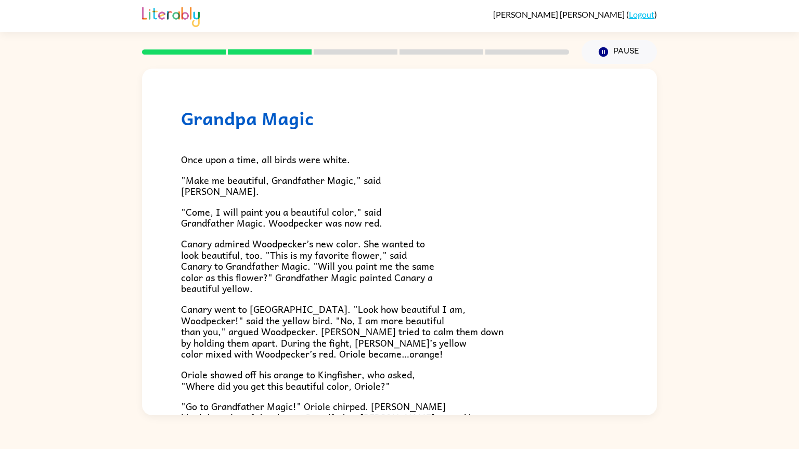
scroll to position [218, 0]
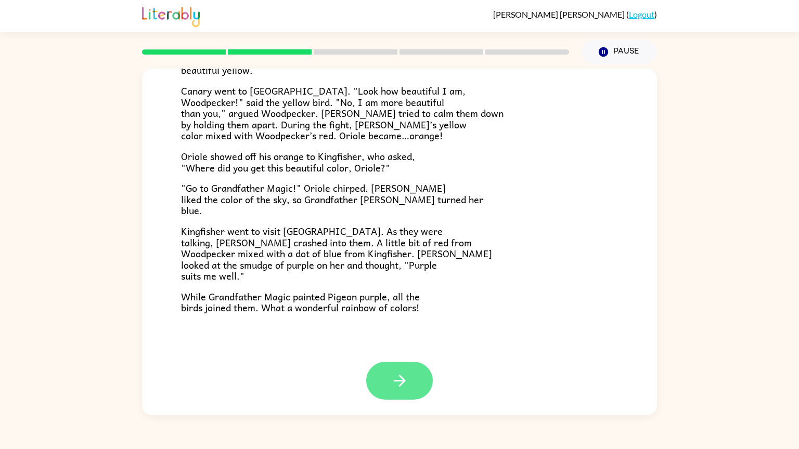
click at [400, 390] on icon "button" at bounding box center [400, 381] width 18 height 18
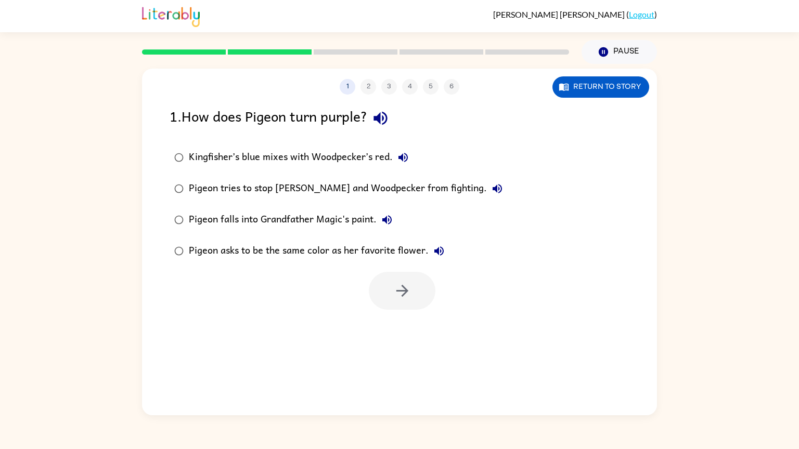
scroll to position [0, 0]
click at [164, 153] on label "Kingfisher’s blue mixes with Woodpecker’s red." at bounding box center [338, 157] width 349 height 31
click at [413, 289] on button "button" at bounding box center [402, 291] width 67 height 38
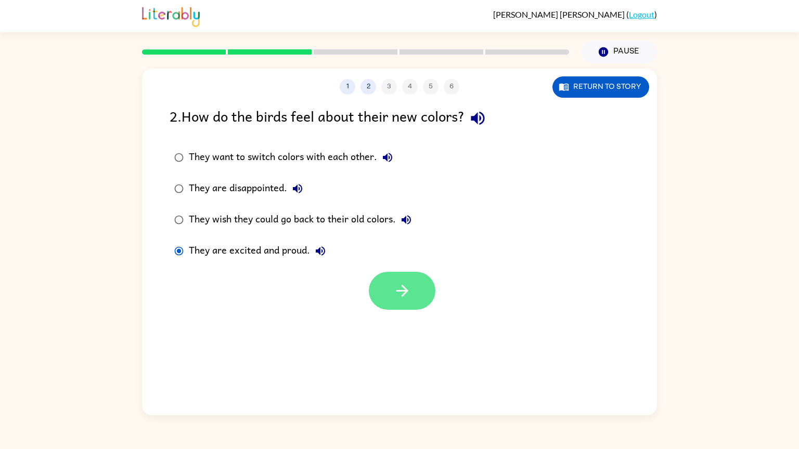
click at [399, 287] on icon "button" at bounding box center [402, 291] width 18 height 18
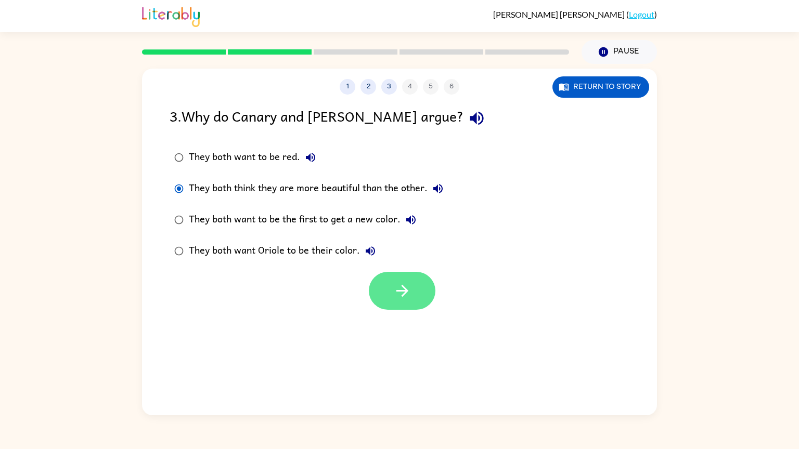
click at [416, 294] on button "button" at bounding box center [402, 291] width 67 height 38
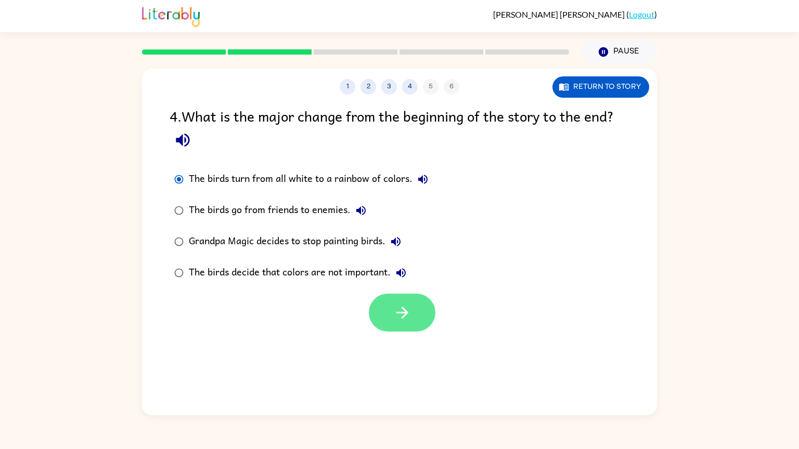
click at [413, 321] on button "button" at bounding box center [402, 313] width 67 height 38
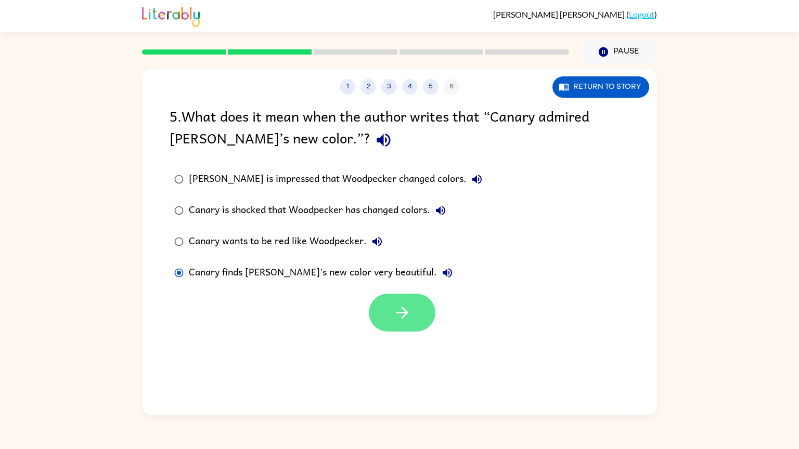
click at [398, 331] on button "button" at bounding box center [402, 313] width 67 height 38
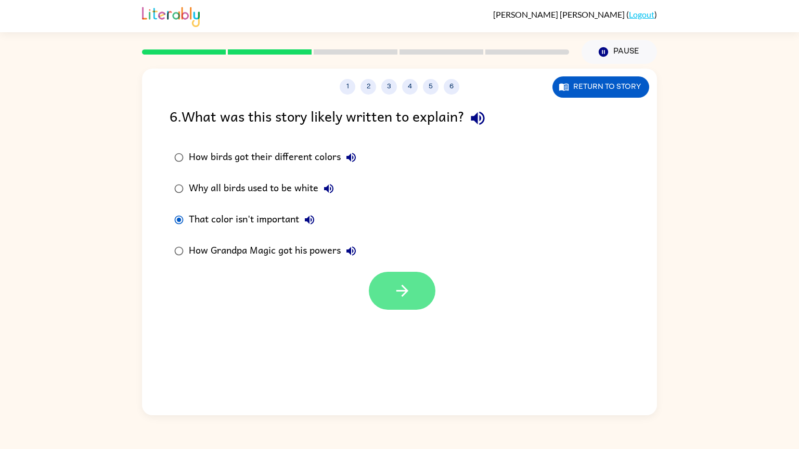
click at [407, 290] on icon "button" at bounding box center [402, 291] width 18 height 18
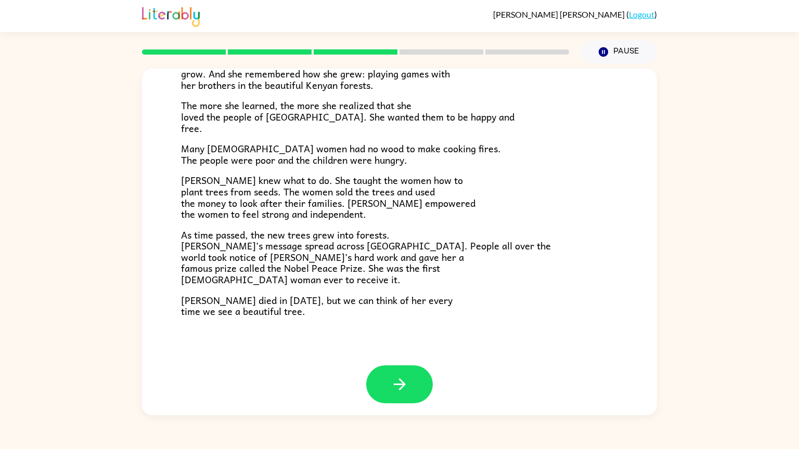
scroll to position [241, 0]
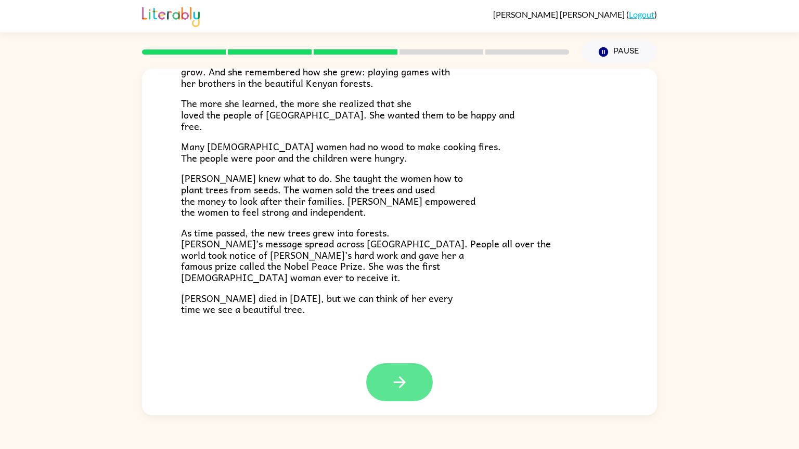
click at [397, 374] on icon "button" at bounding box center [400, 383] width 18 height 18
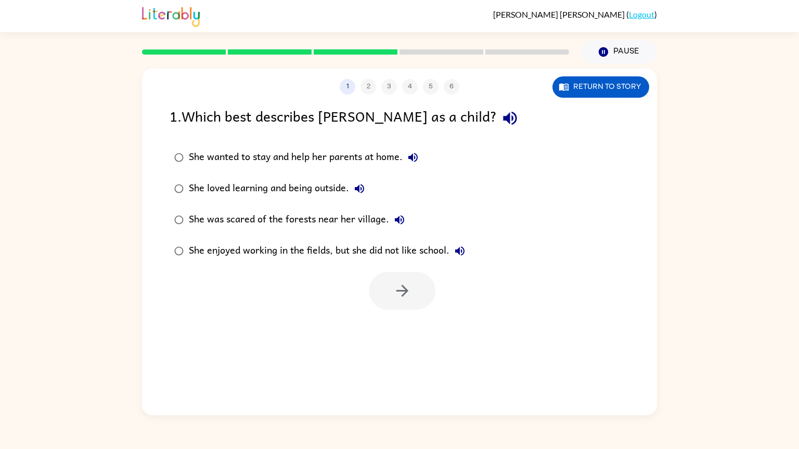
scroll to position [0, 0]
click at [389, 284] on button "button" at bounding box center [402, 291] width 67 height 38
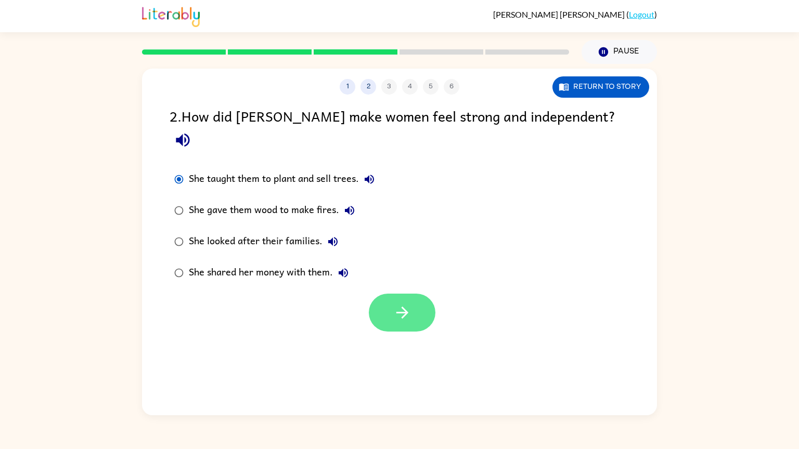
click at [411, 294] on button "button" at bounding box center [402, 313] width 67 height 38
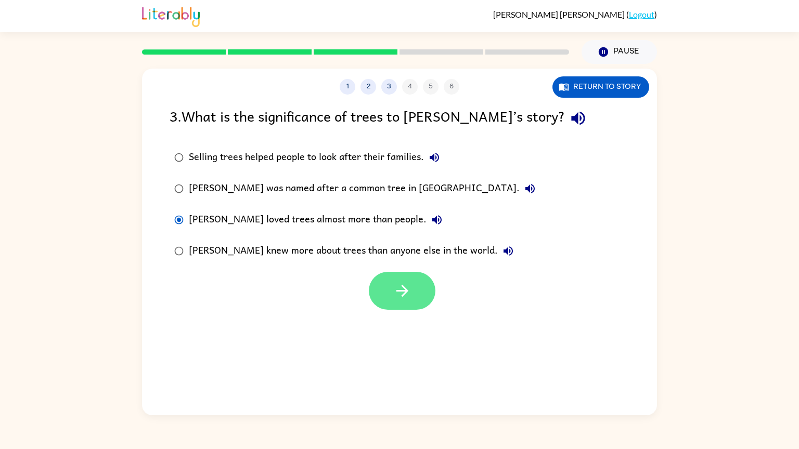
click at [410, 293] on icon "button" at bounding box center [402, 291] width 18 height 18
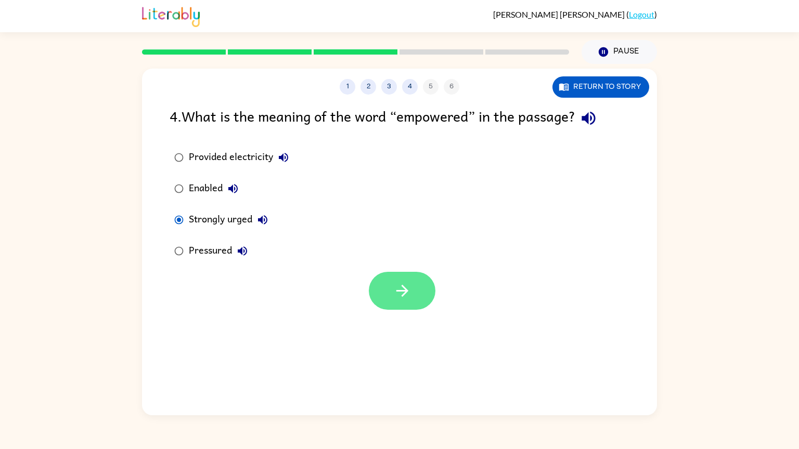
click at [409, 293] on icon "button" at bounding box center [402, 291] width 18 height 18
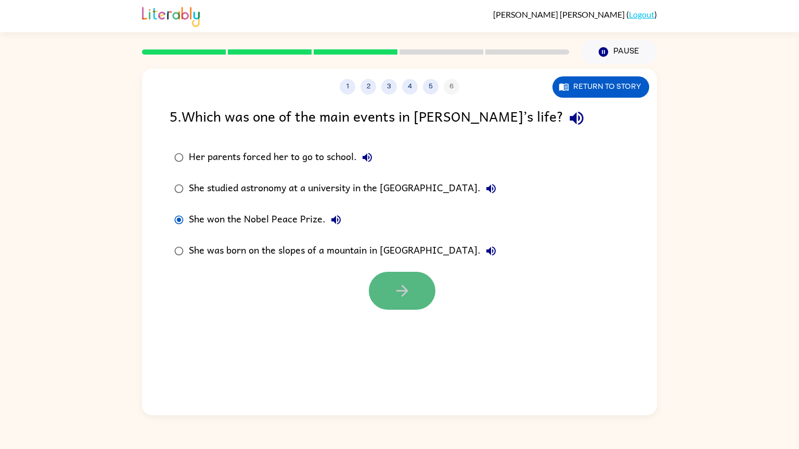
click at [397, 289] on icon "button" at bounding box center [402, 291] width 18 height 18
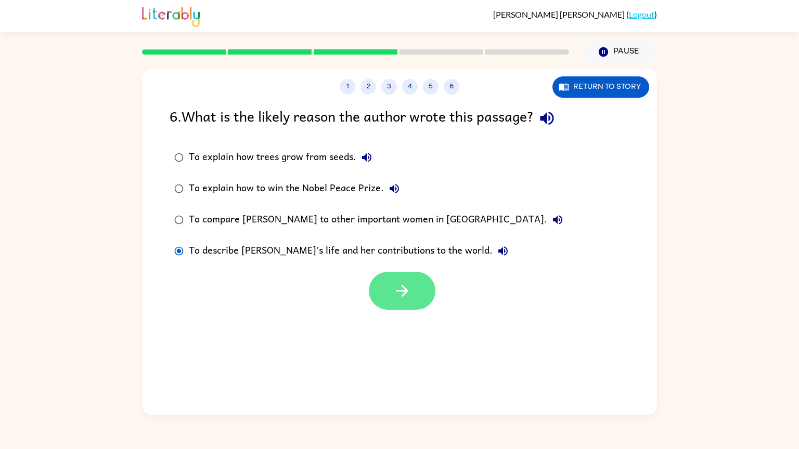
click at [401, 292] on icon "button" at bounding box center [402, 291] width 12 height 12
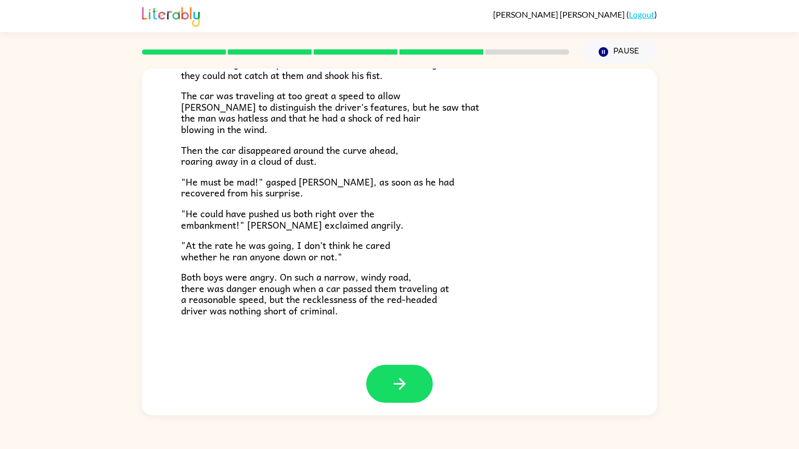
scroll to position [239, 0]
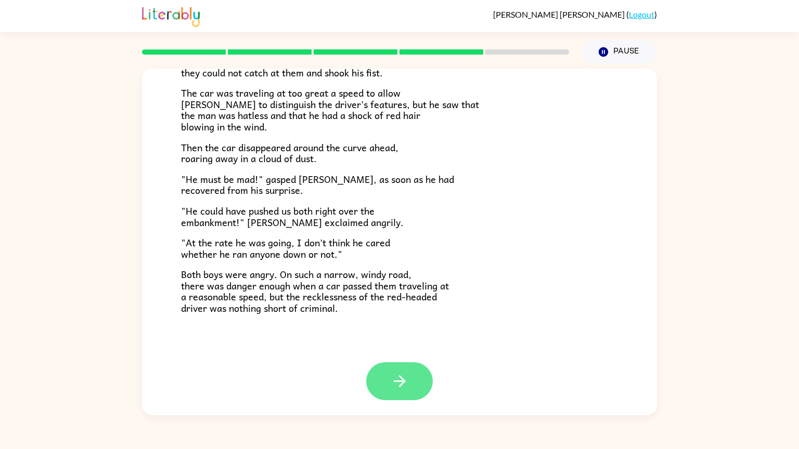
click at [410, 381] on button "button" at bounding box center [399, 382] width 67 height 38
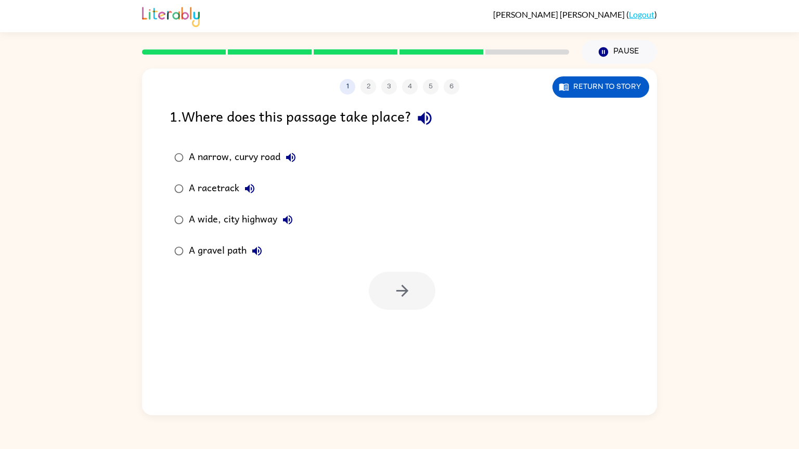
scroll to position [0, 0]
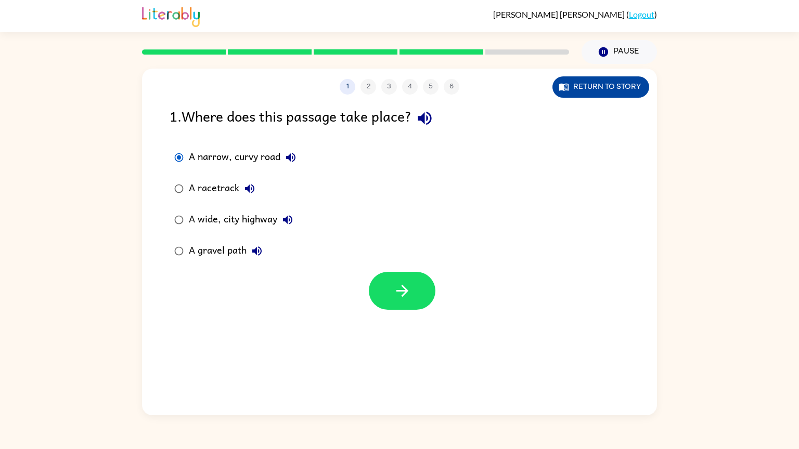
click at [597, 87] on button "Return to story" at bounding box center [600, 86] width 97 height 21
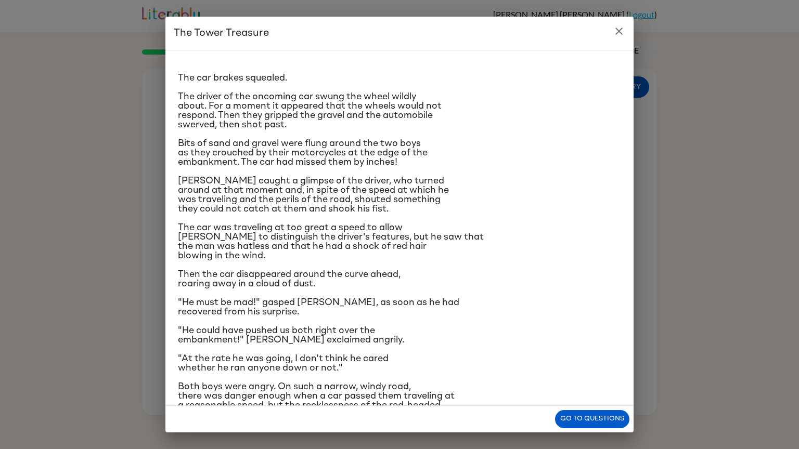
scroll to position [7, 0]
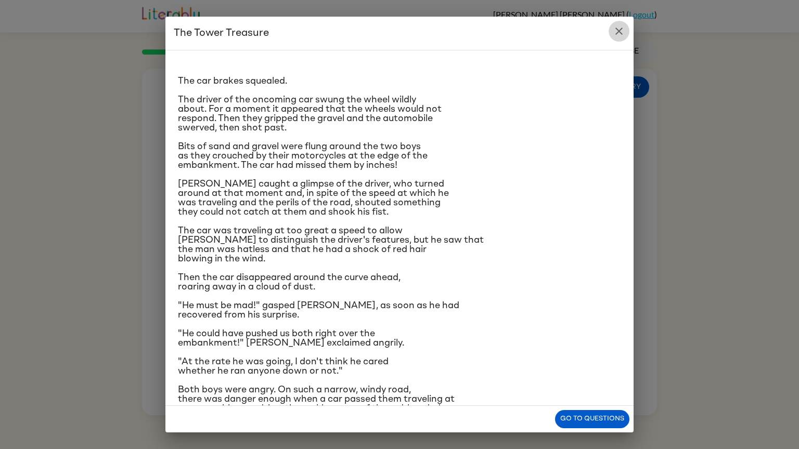
click at [621, 29] on icon "close" at bounding box center [618, 31] width 7 height 7
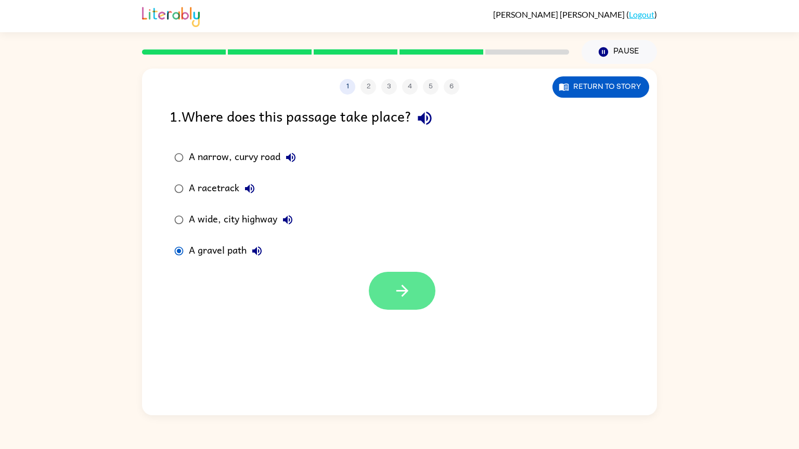
click at [402, 296] on icon "button" at bounding box center [402, 291] width 12 height 12
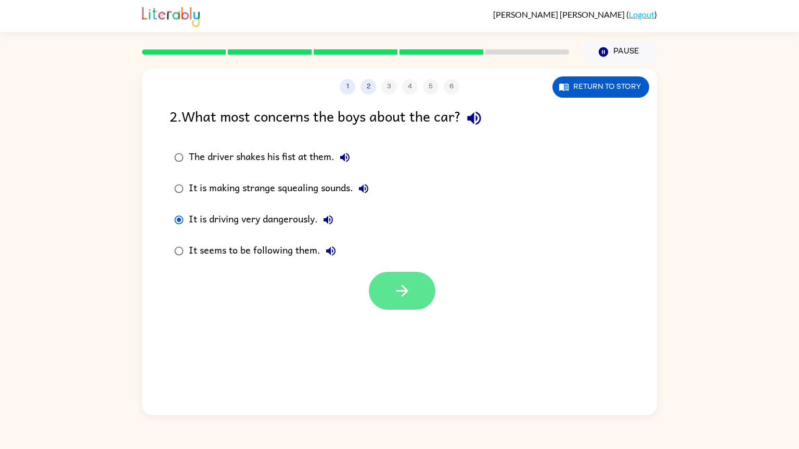
click at [404, 292] on icon "button" at bounding box center [402, 291] width 12 height 12
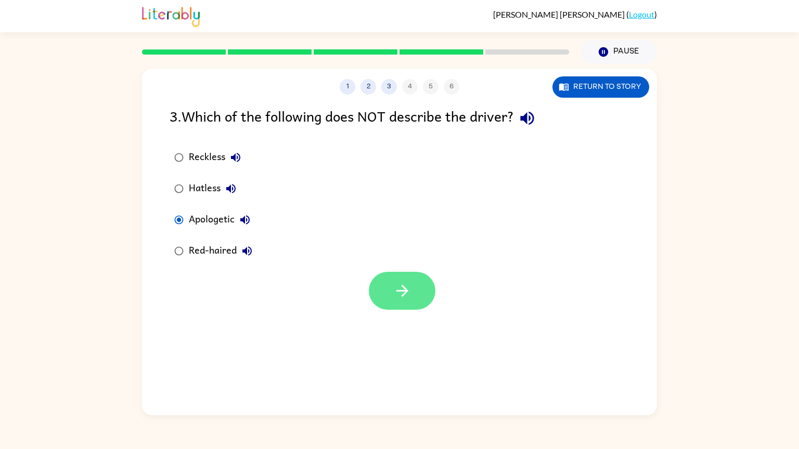
click at [432, 294] on button "button" at bounding box center [402, 291] width 67 height 38
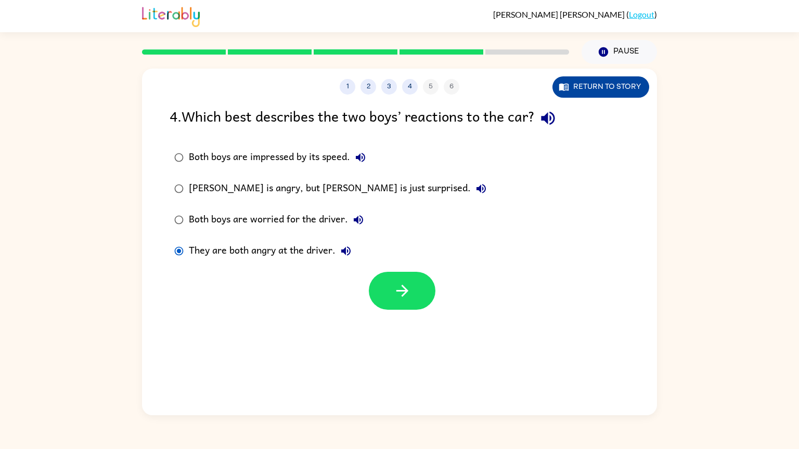
click at [594, 87] on button "Return to story" at bounding box center [600, 86] width 97 height 21
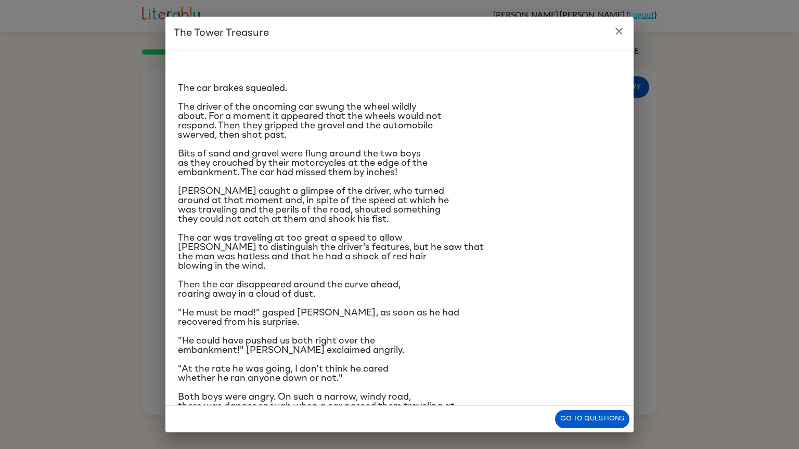
click at [620, 30] on icon "close" at bounding box center [618, 31] width 7 height 7
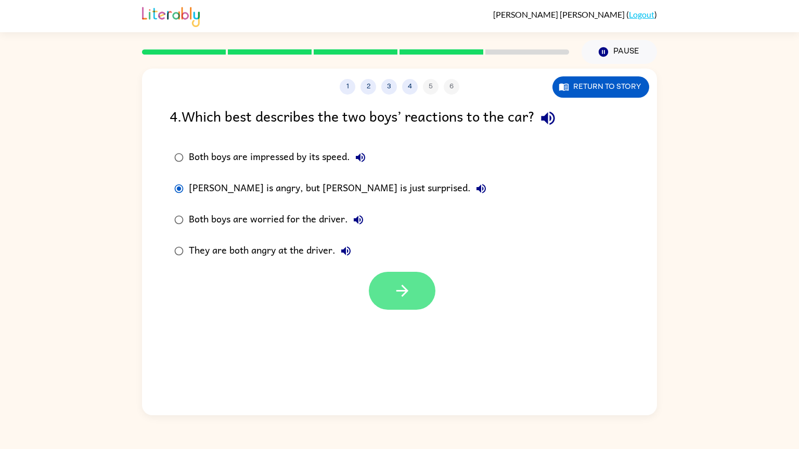
click at [403, 286] on icon "button" at bounding box center [402, 291] width 12 height 12
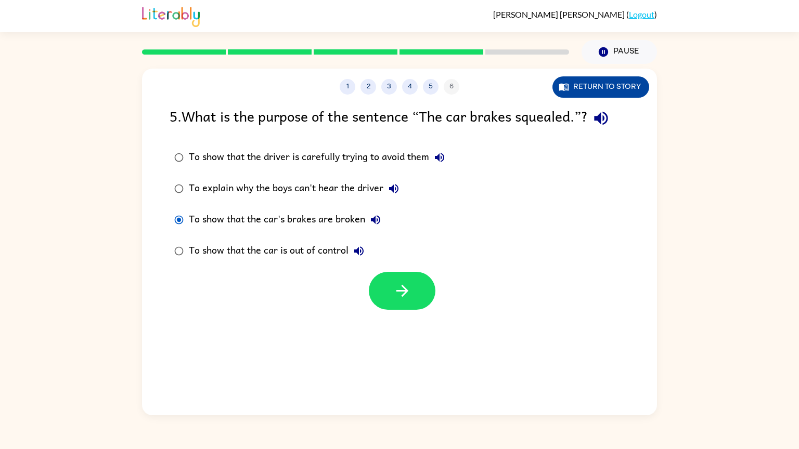
click at [594, 94] on button "Return to story" at bounding box center [600, 86] width 97 height 21
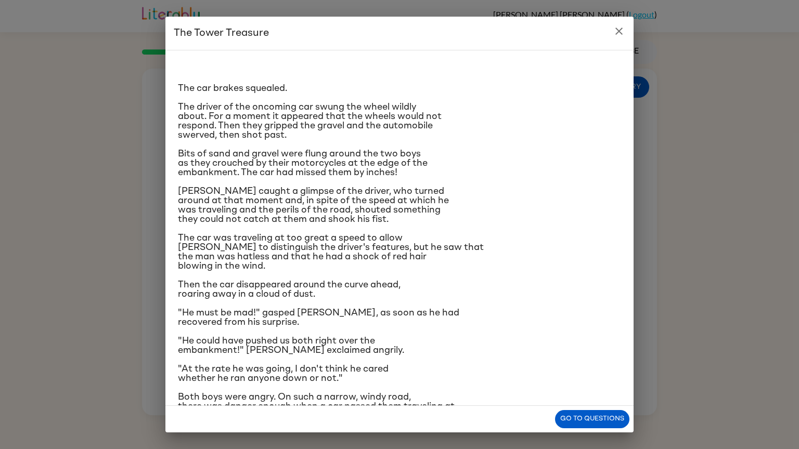
scroll to position [6, 0]
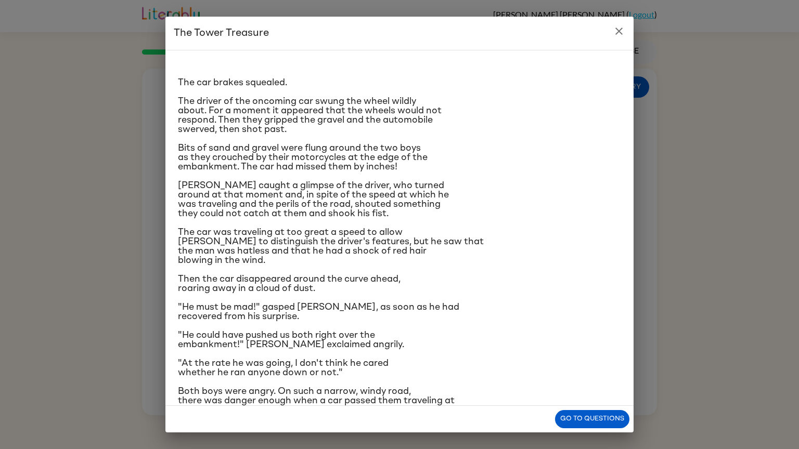
click at [620, 25] on icon "close" at bounding box center [619, 31] width 12 height 12
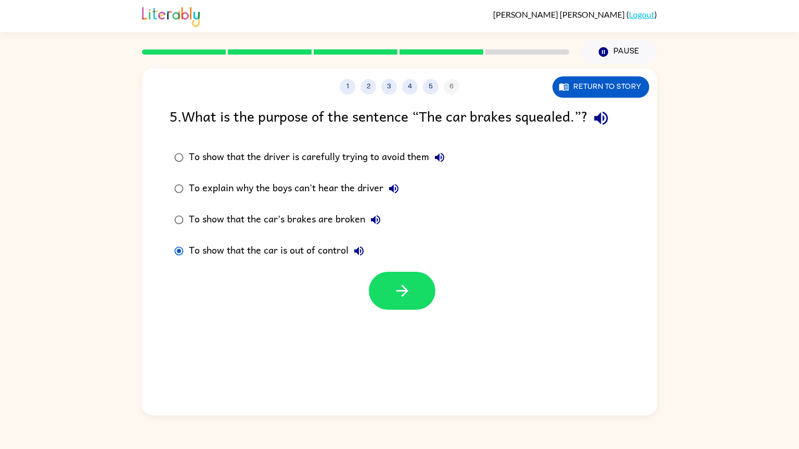
click at [419, 319] on div "1 2 3 4 5 6 Return to story 5 . What is the purpose of the sentence “The car br…" at bounding box center [399, 242] width 515 height 347
click at [398, 303] on button "button" at bounding box center [402, 291] width 67 height 38
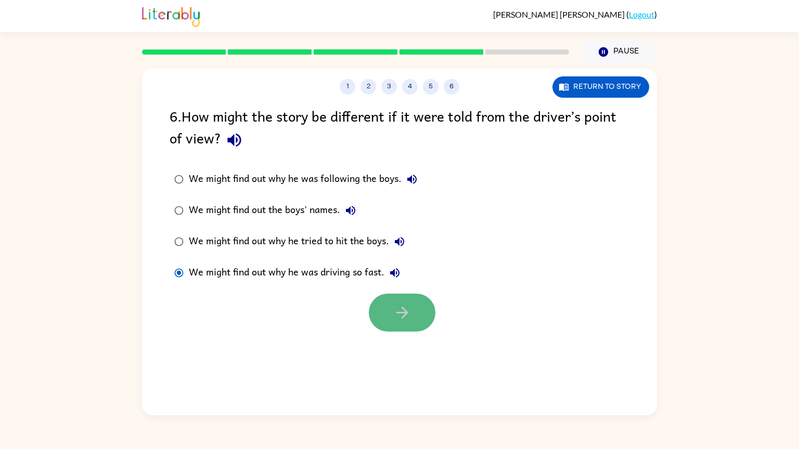
click at [410, 311] on icon "button" at bounding box center [402, 313] width 18 height 18
